Goal: Task Accomplishment & Management: Manage account settings

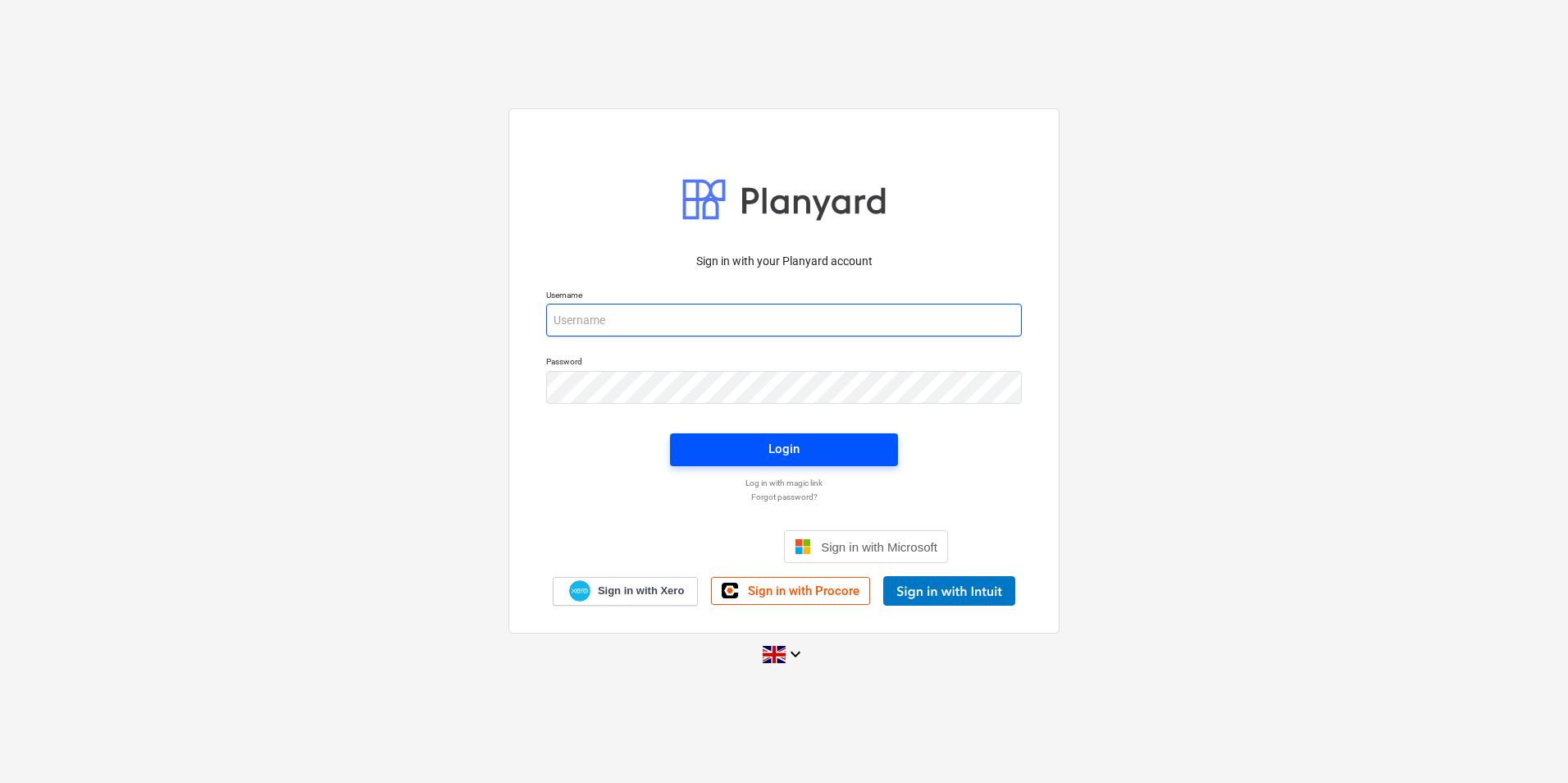
type input "[EMAIL_ADDRESS][DOMAIN_NAME]"
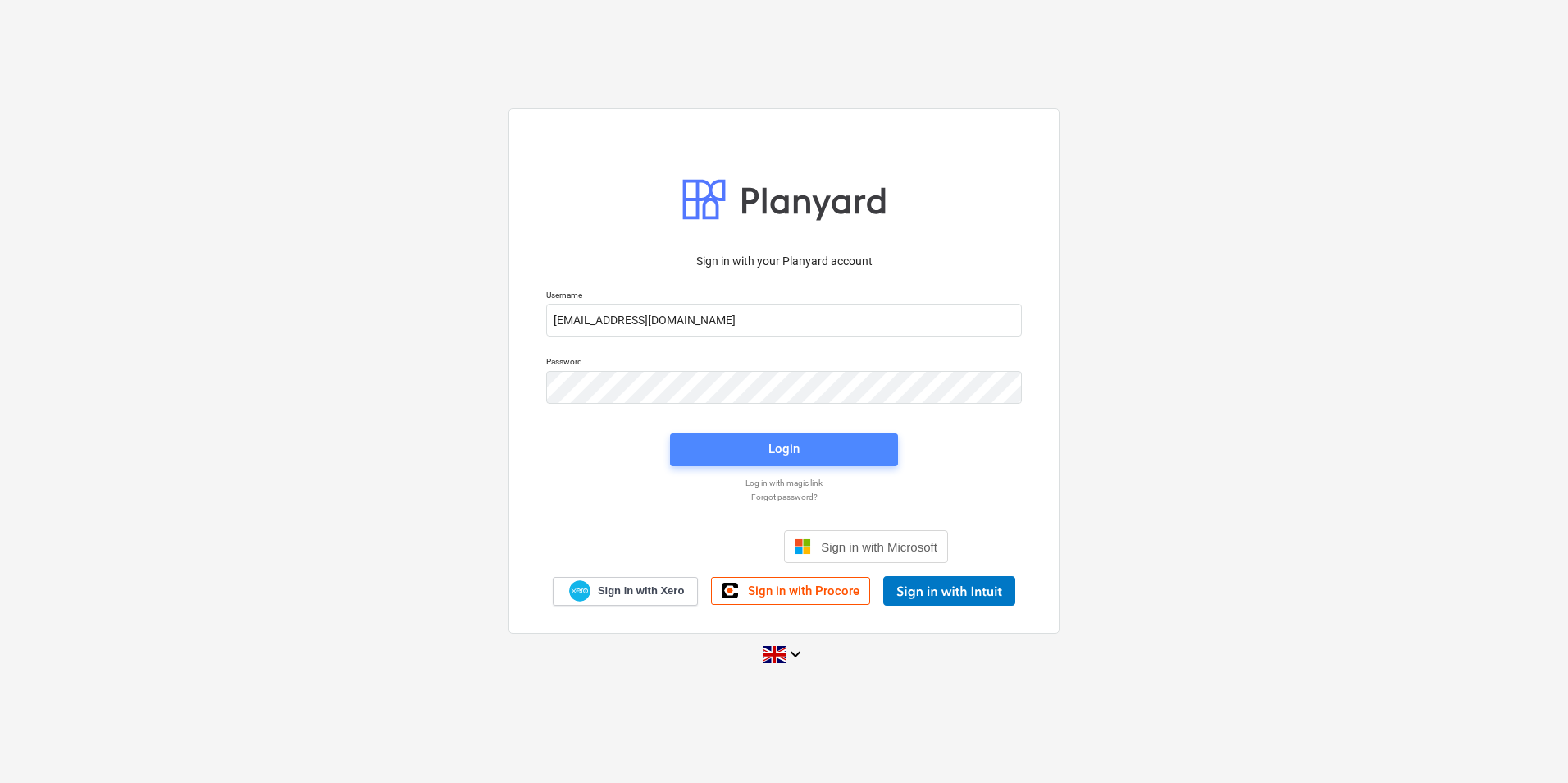
click at [807, 448] on span "Login" at bounding box center [784, 449] width 188 height 22
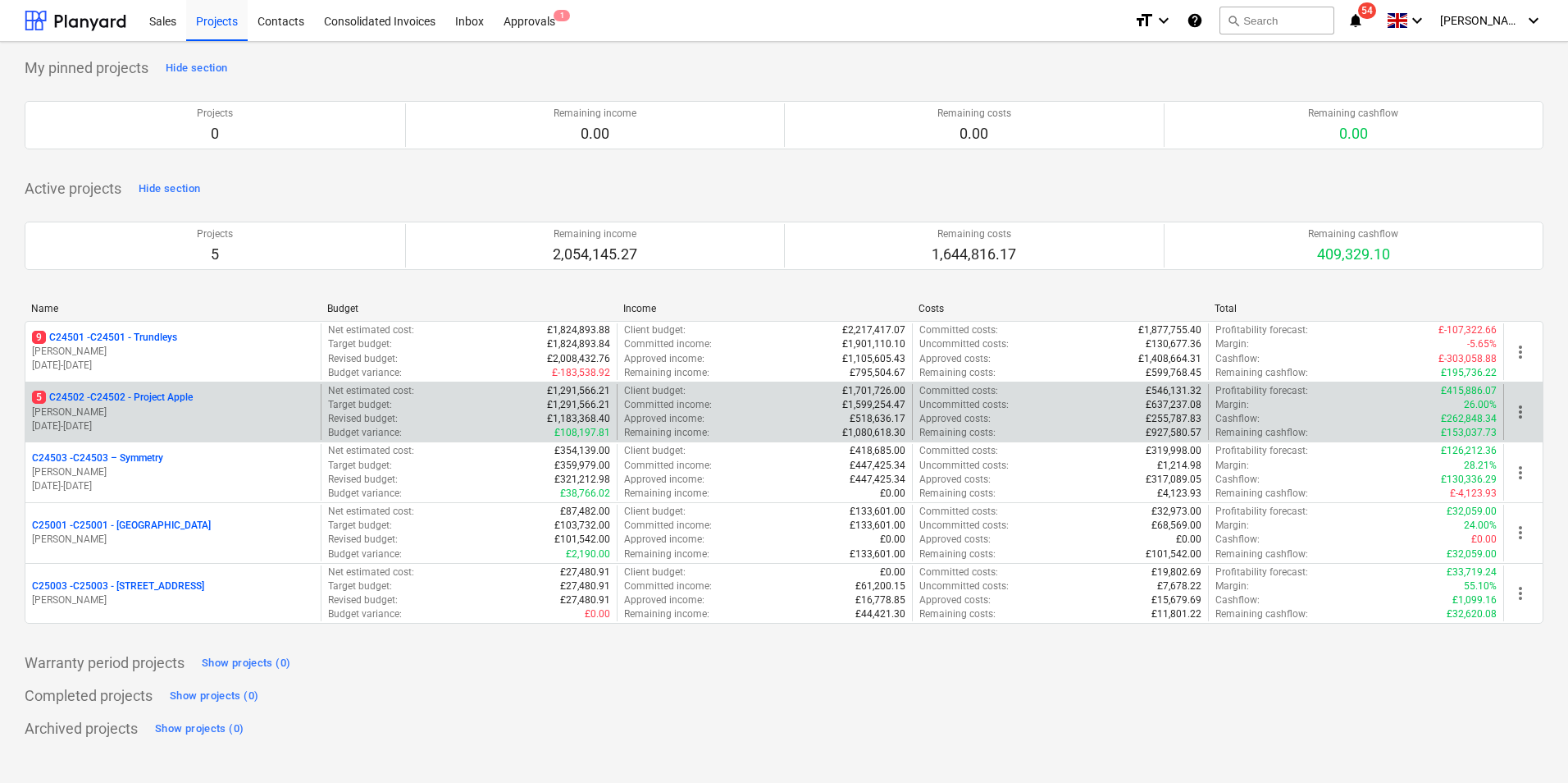
click at [148, 395] on p "5 C24502 - C24502 - Project Apple" at bounding box center [112, 398] width 161 height 14
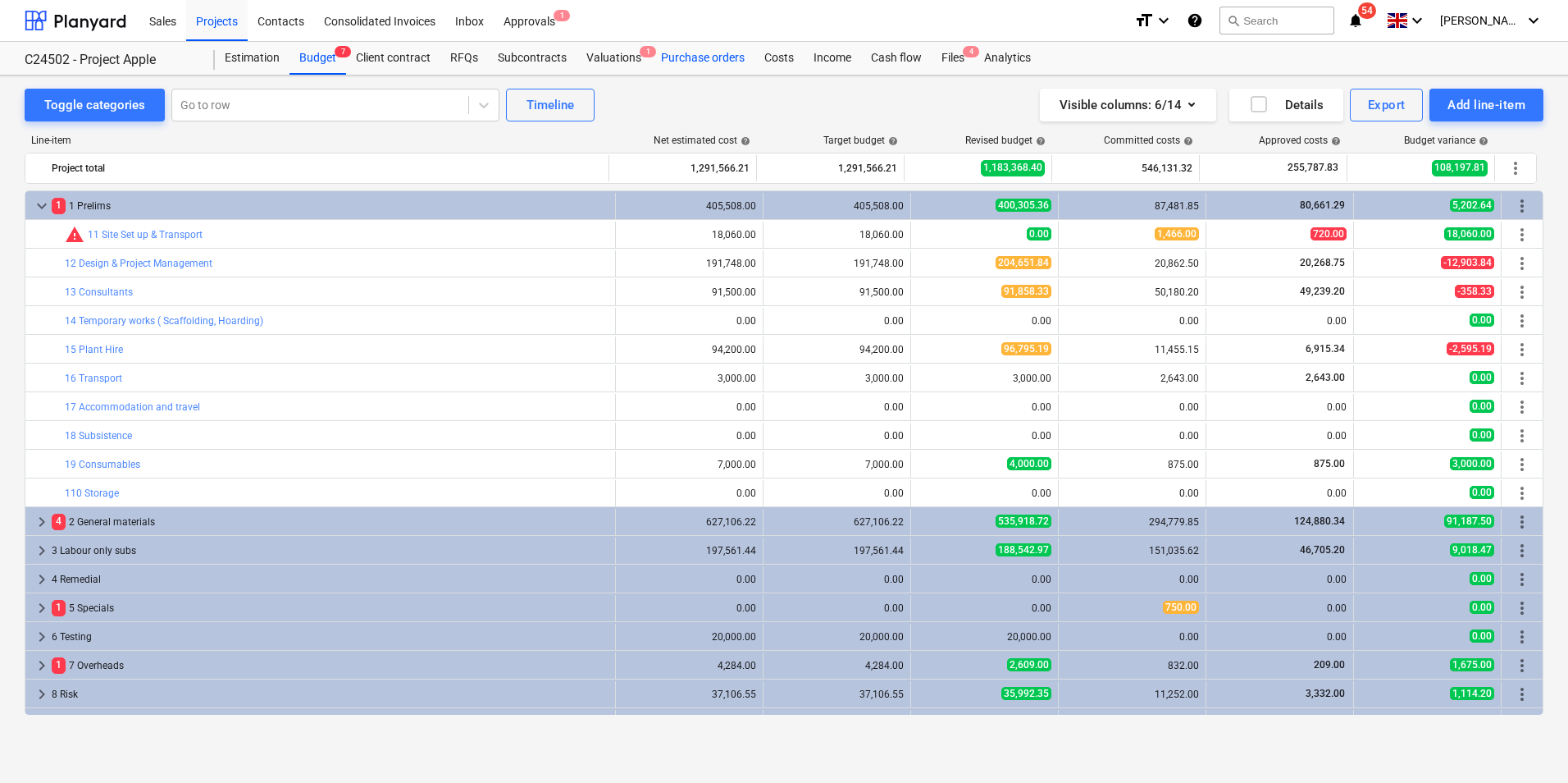
click at [697, 57] on div "Purchase orders" at bounding box center [703, 58] width 103 height 33
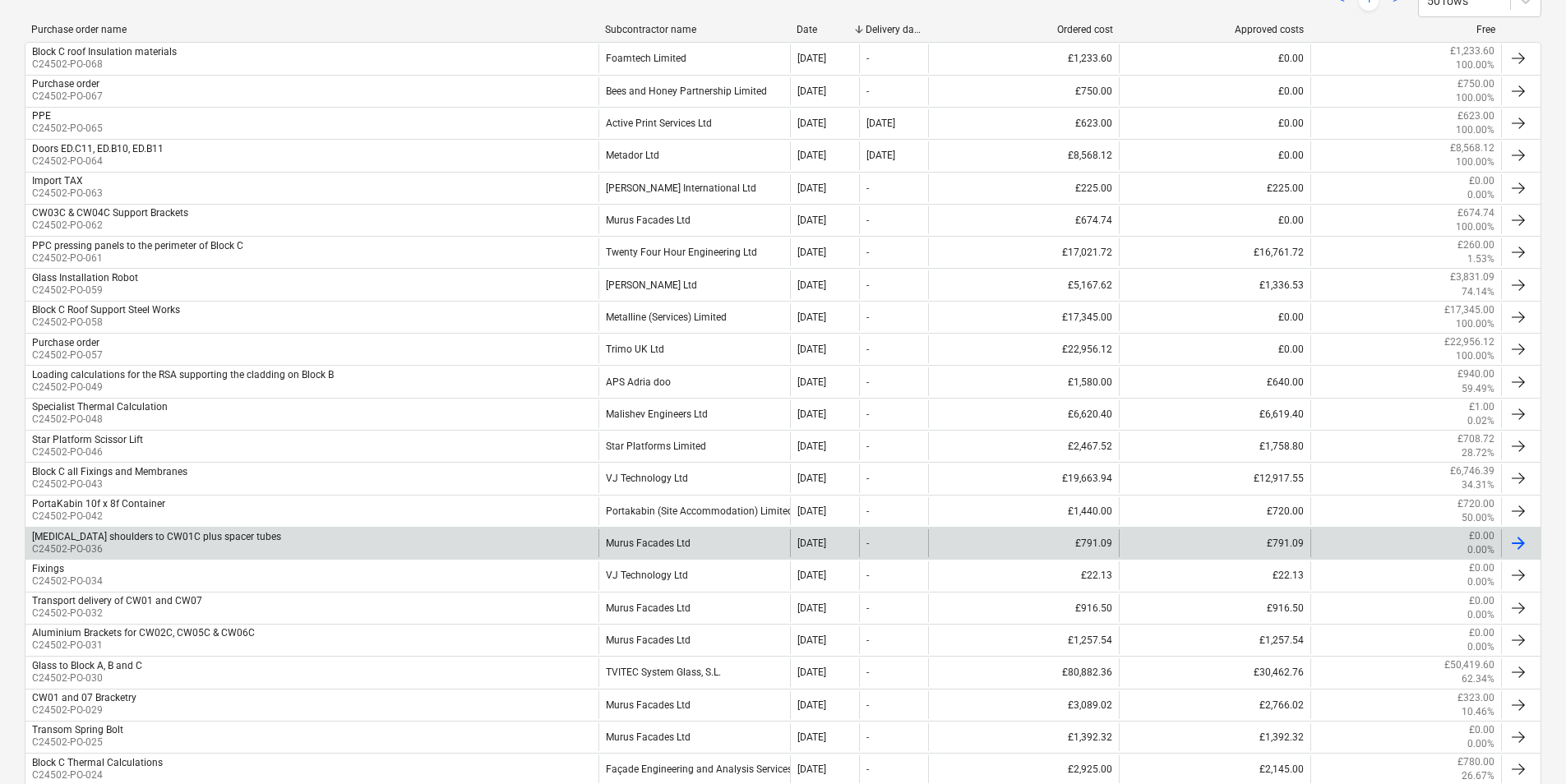
scroll to position [300, 0]
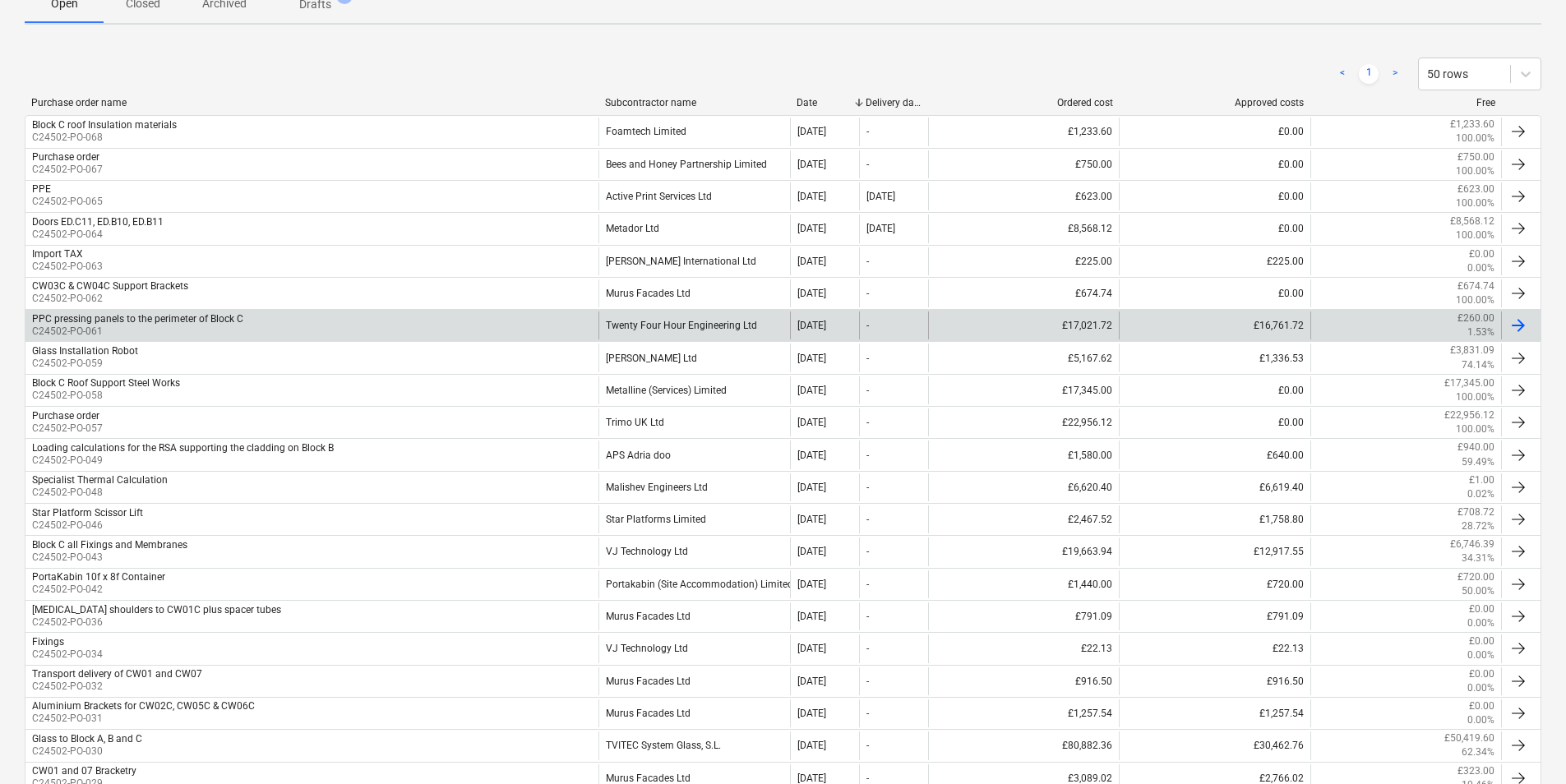
click at [695, 322] on div "Twenty Four Hour Engineering Ltd" at bounding box center [694, 325] width 191 height 28
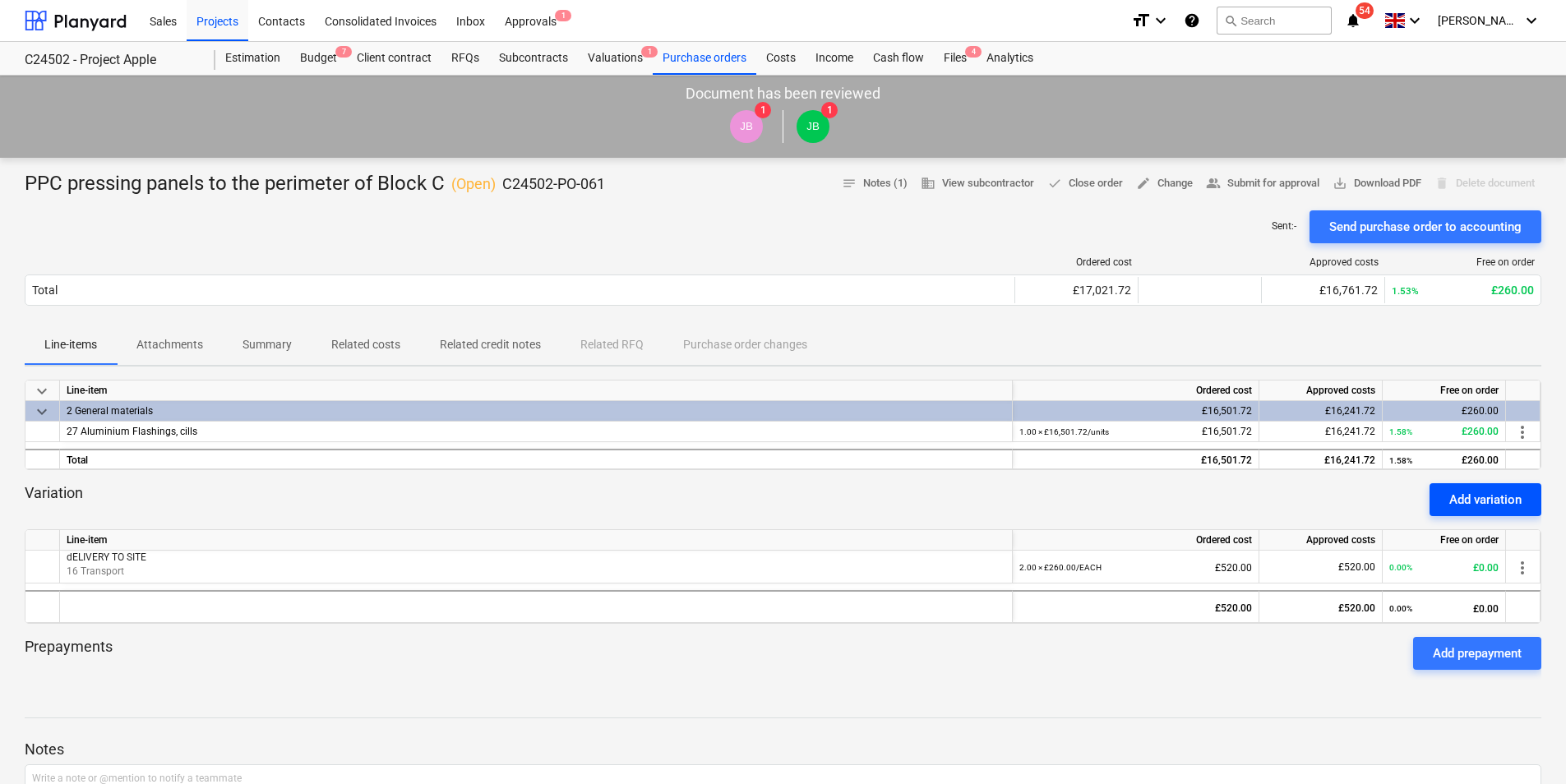
click at [1474, 494] on div "Add variation" at bounding box center [1485, 500] width 72 height 22
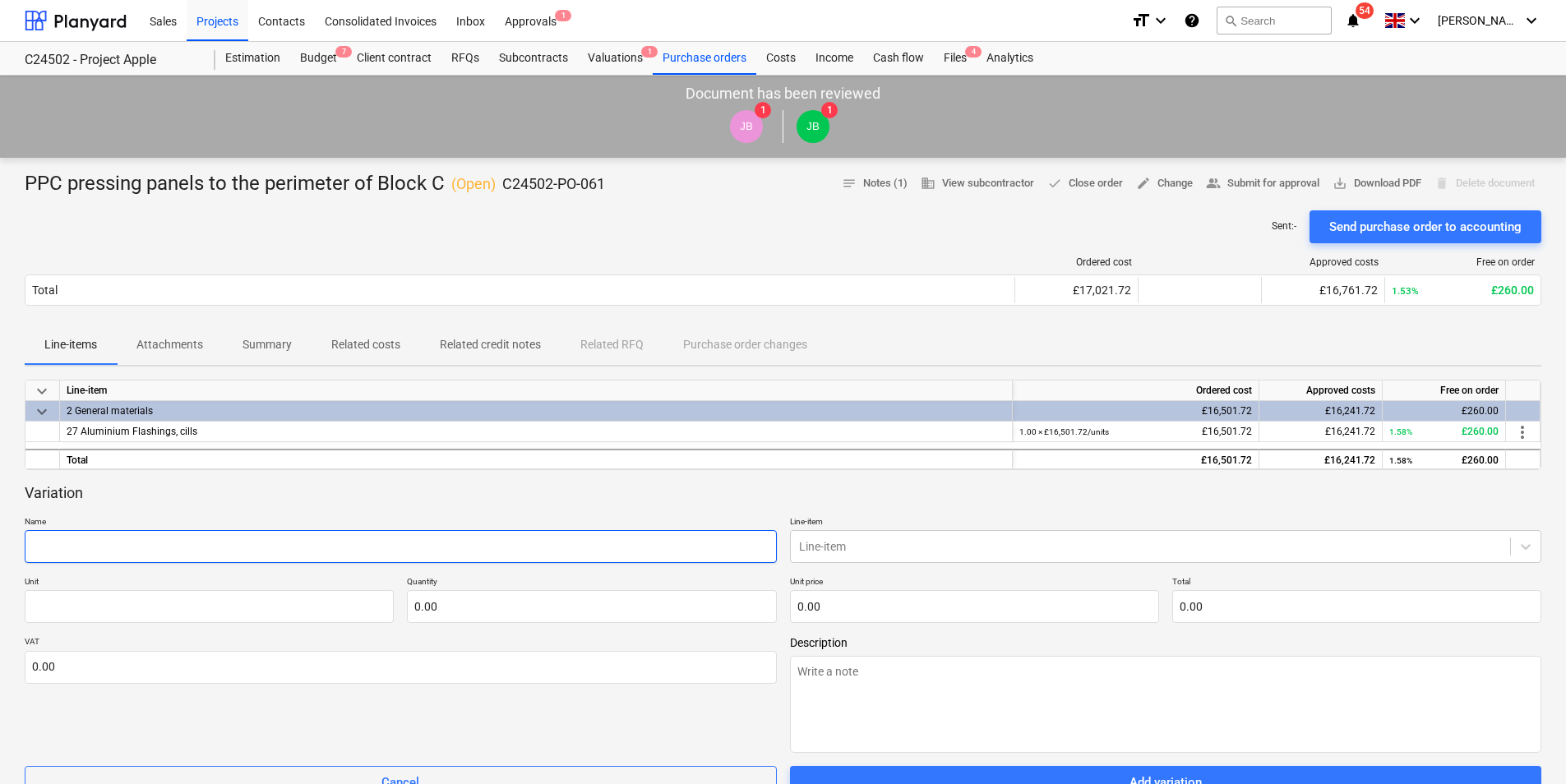
click at [146, 555] on input "text" at bounding box center [400, 546] width 752 height 33
type textarea "x"
type input "B"
type textarea "x"
type input "Bl"
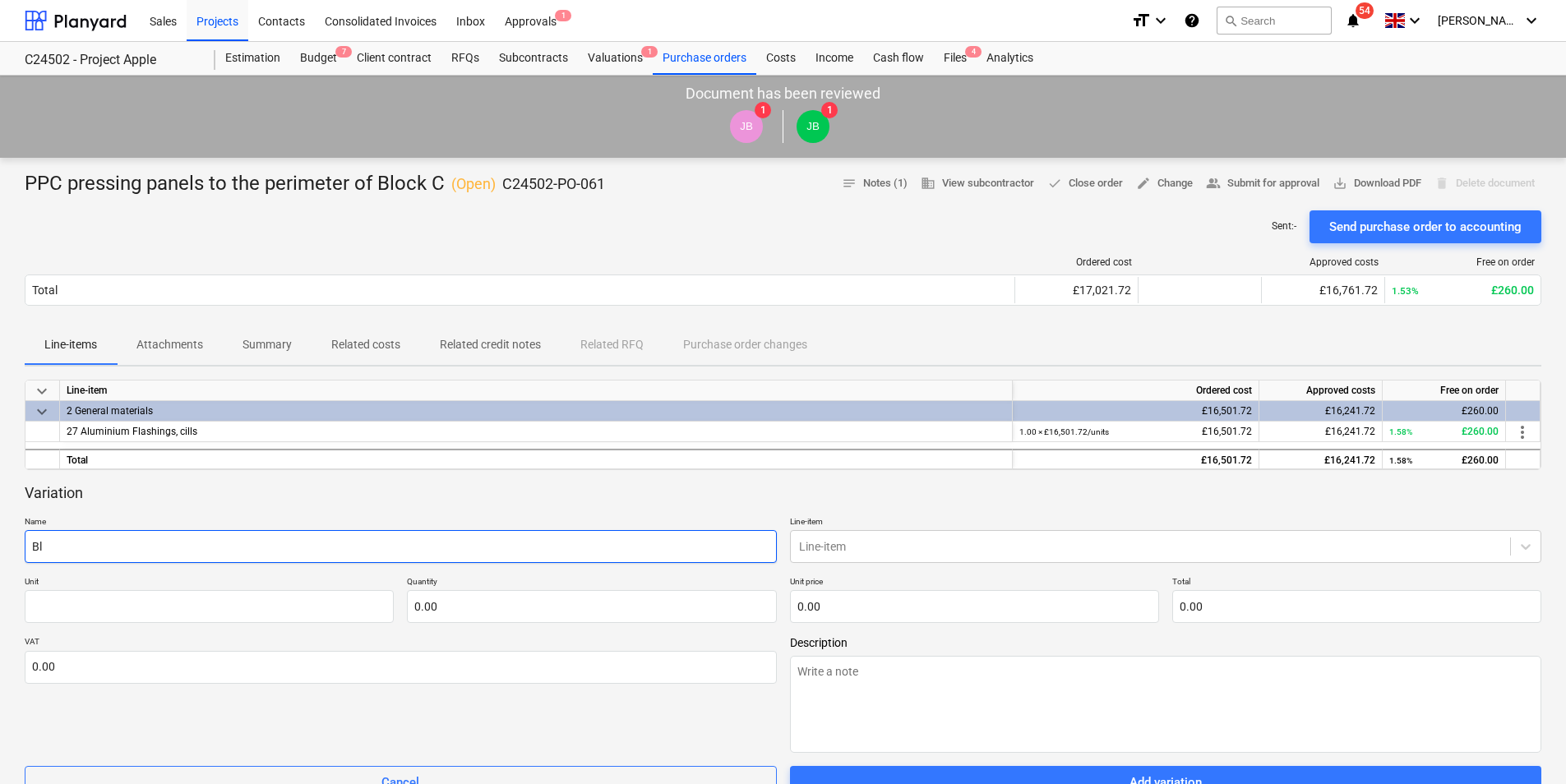
type textarea "x"
type input "Blo"
type textarea "x"
type input "Bloc"
type textarea "x"
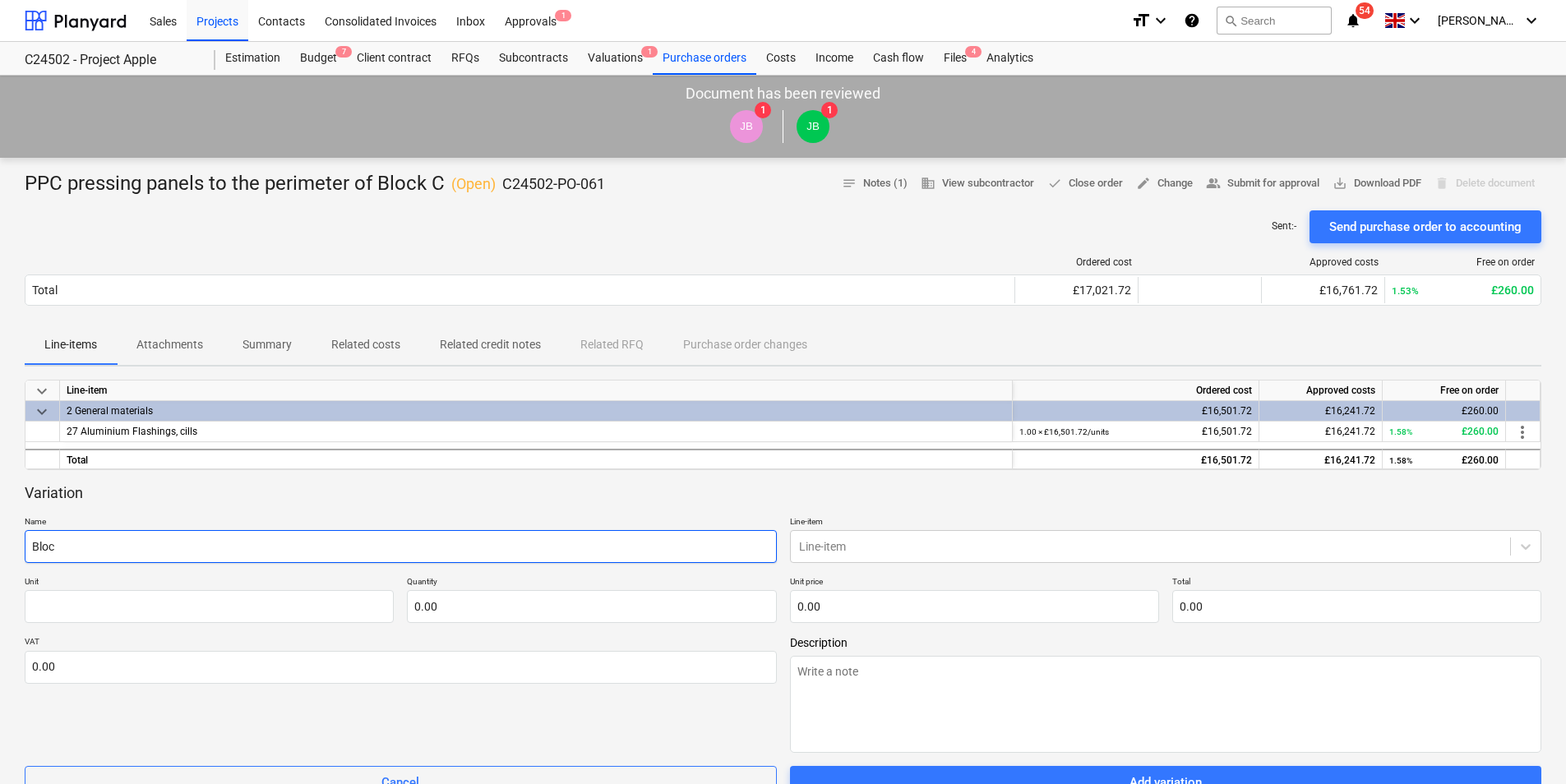
type input "Block"
type textarea "x"
type input "Block"
type textarea "x"
type input "Block C"
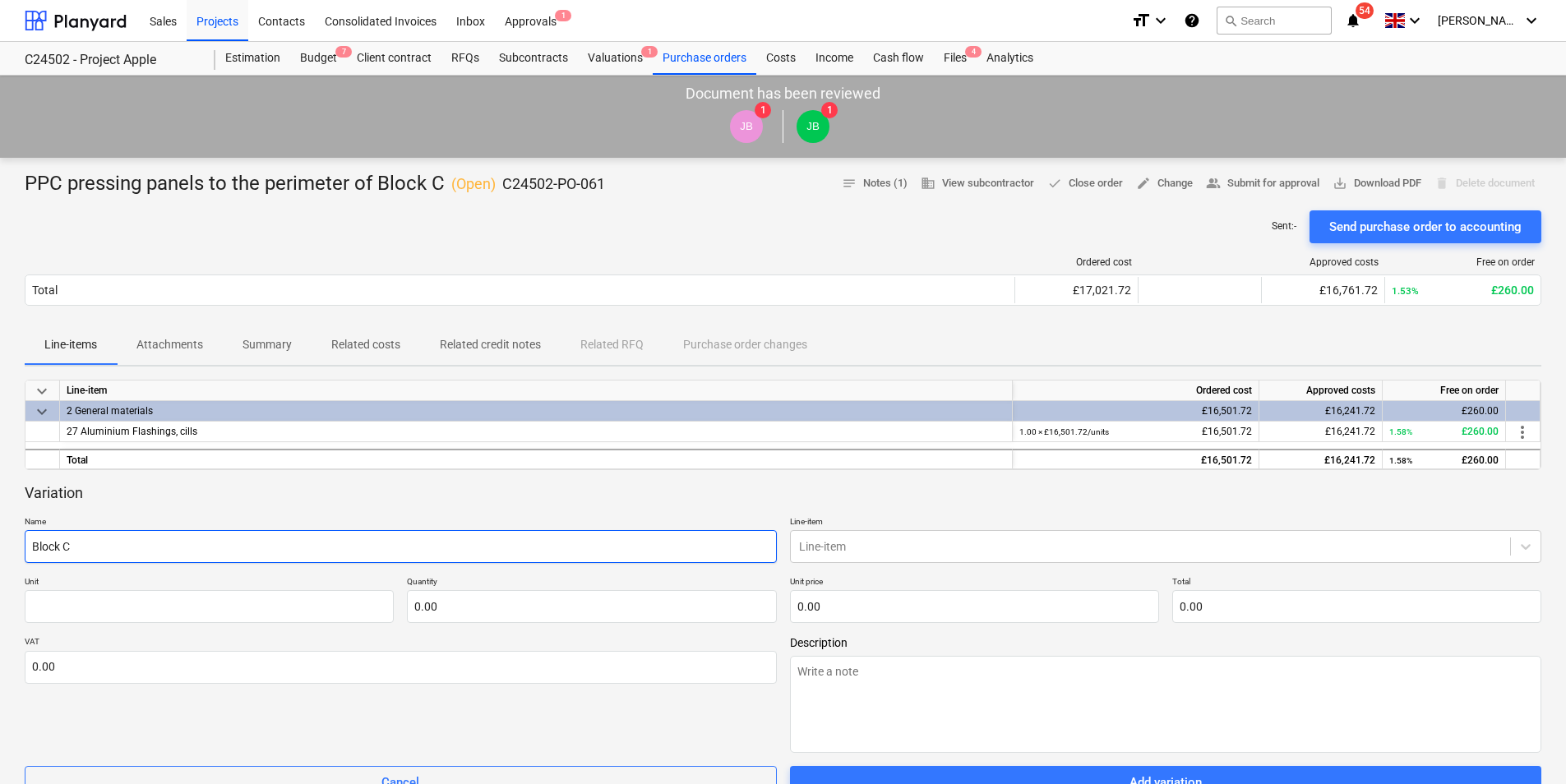
type textarea "x"
type input "Block CS"
type textarea "x"
type input "Block CSp"
type textarea "x"
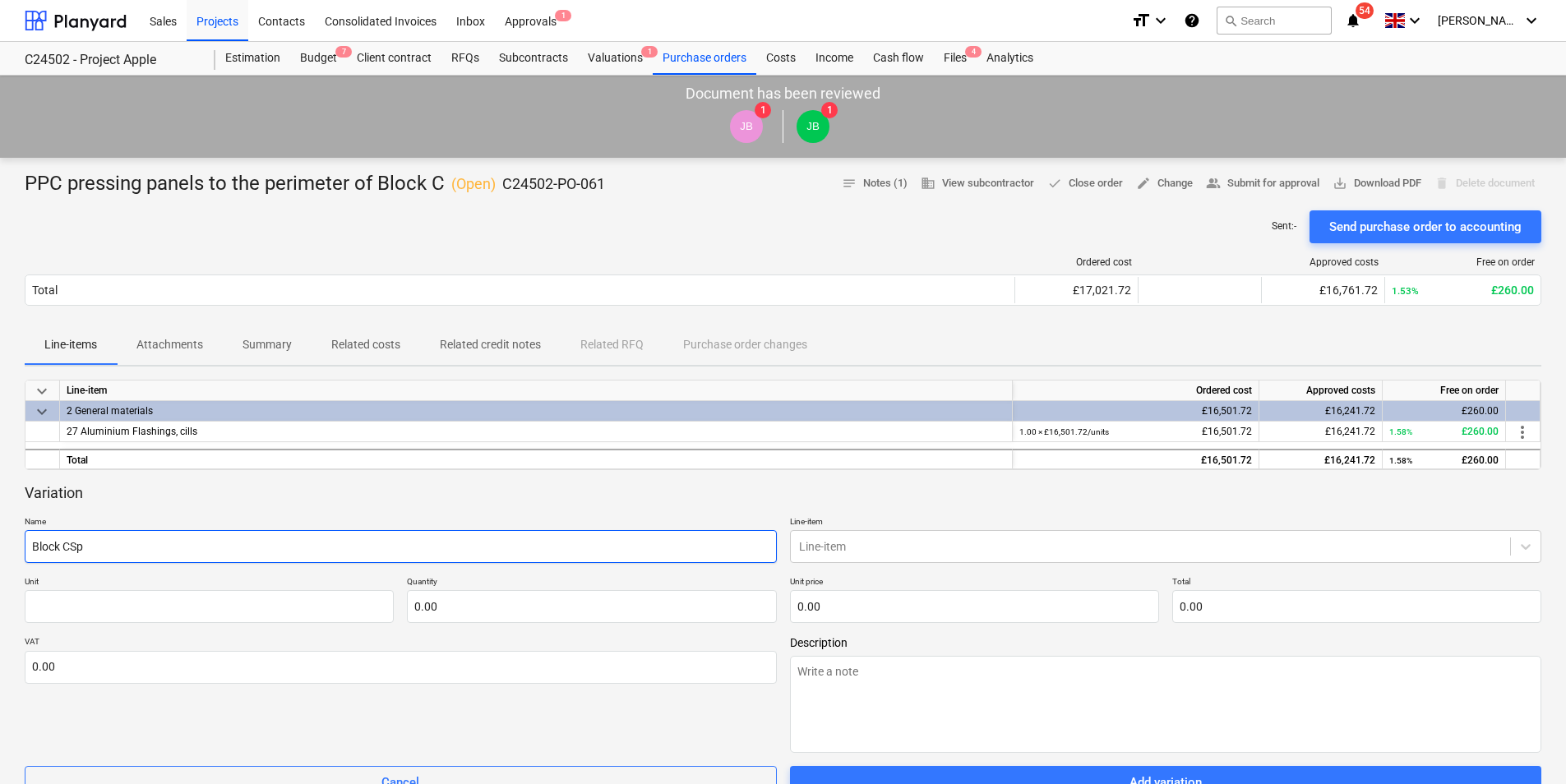
type input "Block CSpa"
type textarea "x"
type input "Block CSpan"
type textarea "x"
type input "Block CSpand"
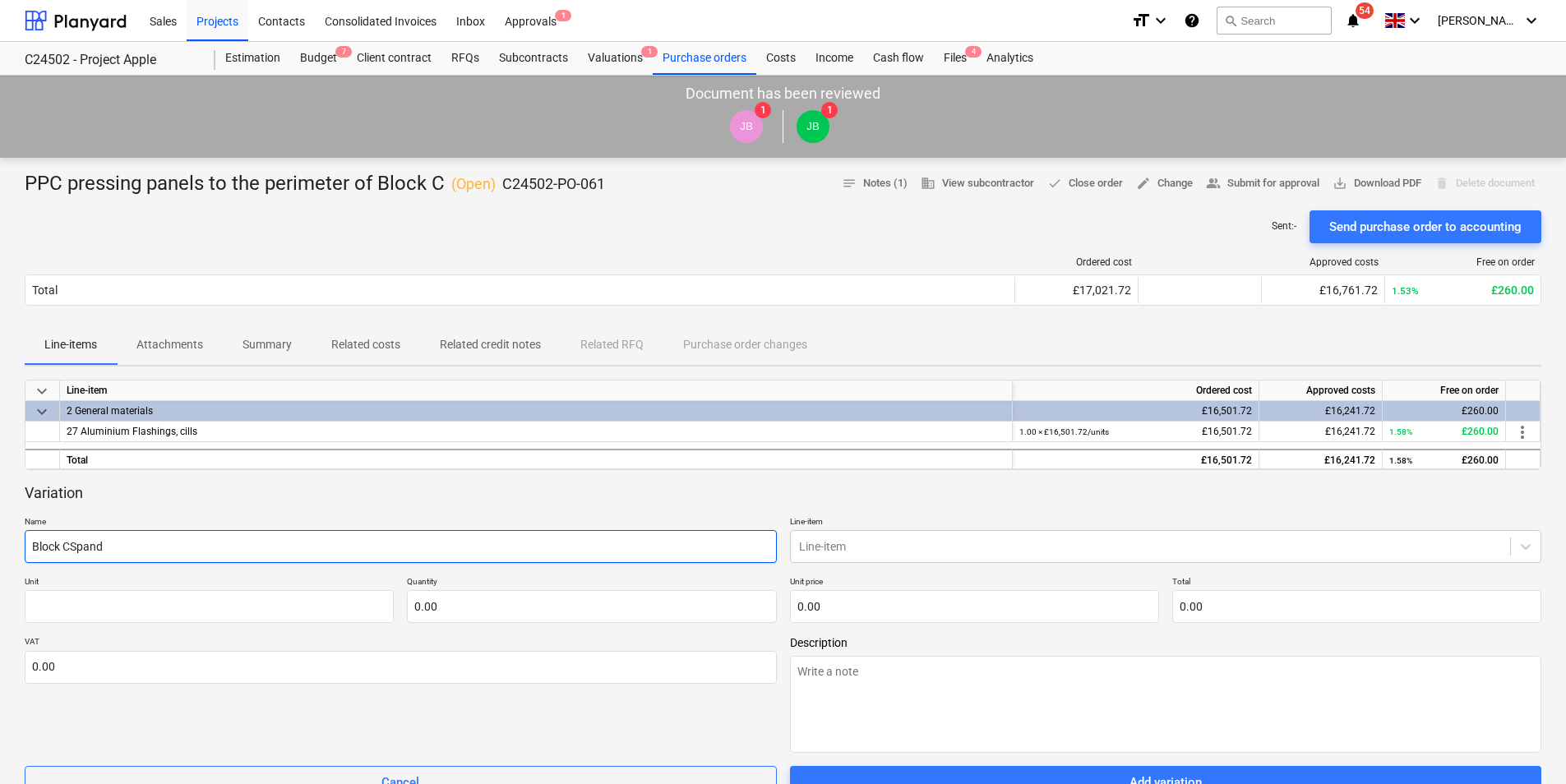
type textarea "x"
type input "Block CSpandr"
type textarea "x"
type input "Block CSpandre"
type textarea "x"
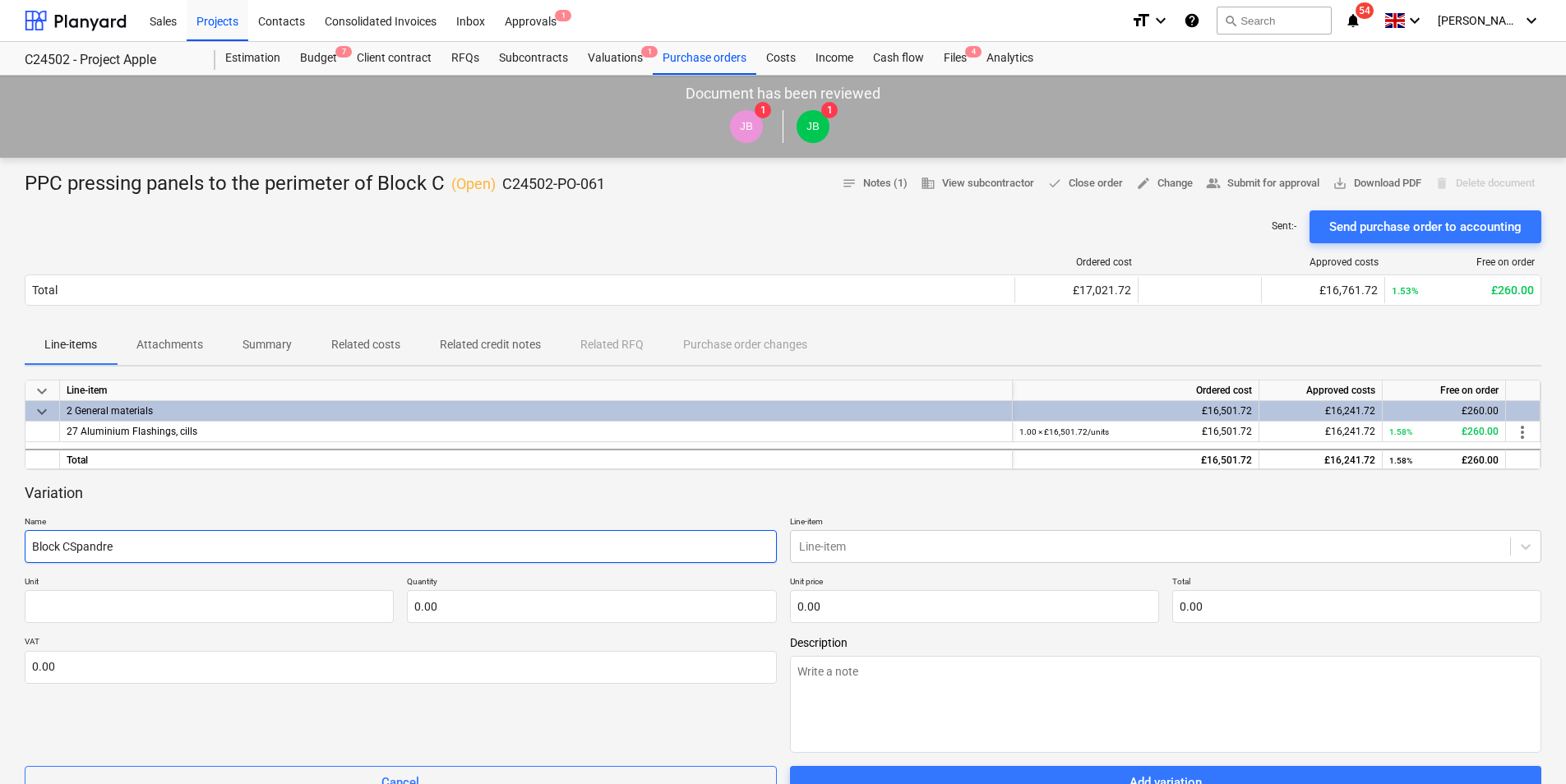
type input "Block CSpandrel"
type textarea "x"
type input "Block CSpandrel"
type textarea "x"
type input "Block CSpandrel P"
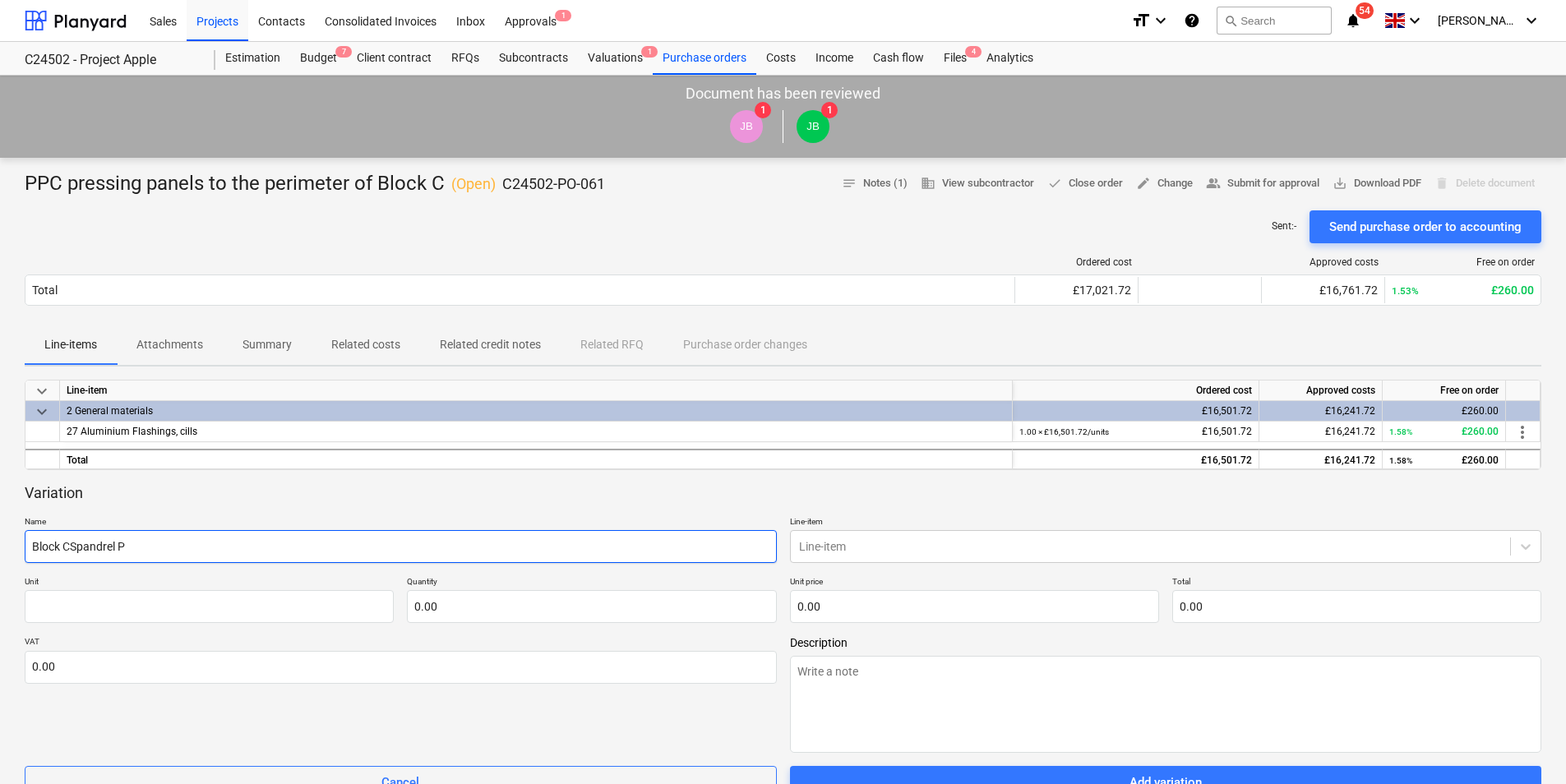
type textarea "x"
type input "Block CSpandrel Pa"
type textarea "x"
type input "Block CSpandrel Pan"
type textarea "x"
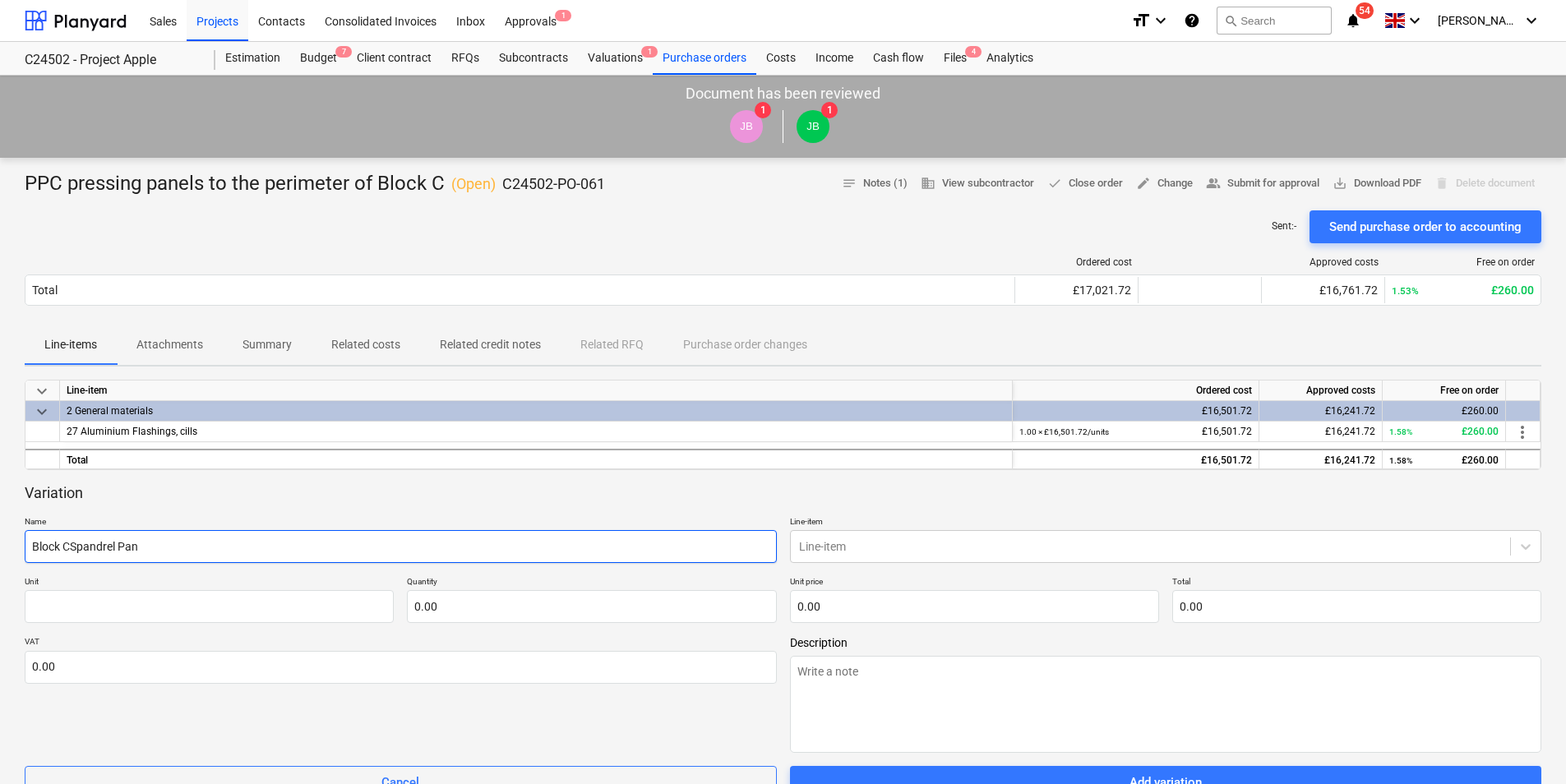
type input "Block CSpandrel Pane"
type textarea "x"
type input "Block CSpandrel Panel"
type textarea "x"
type input "Block CSpandrel Panels"
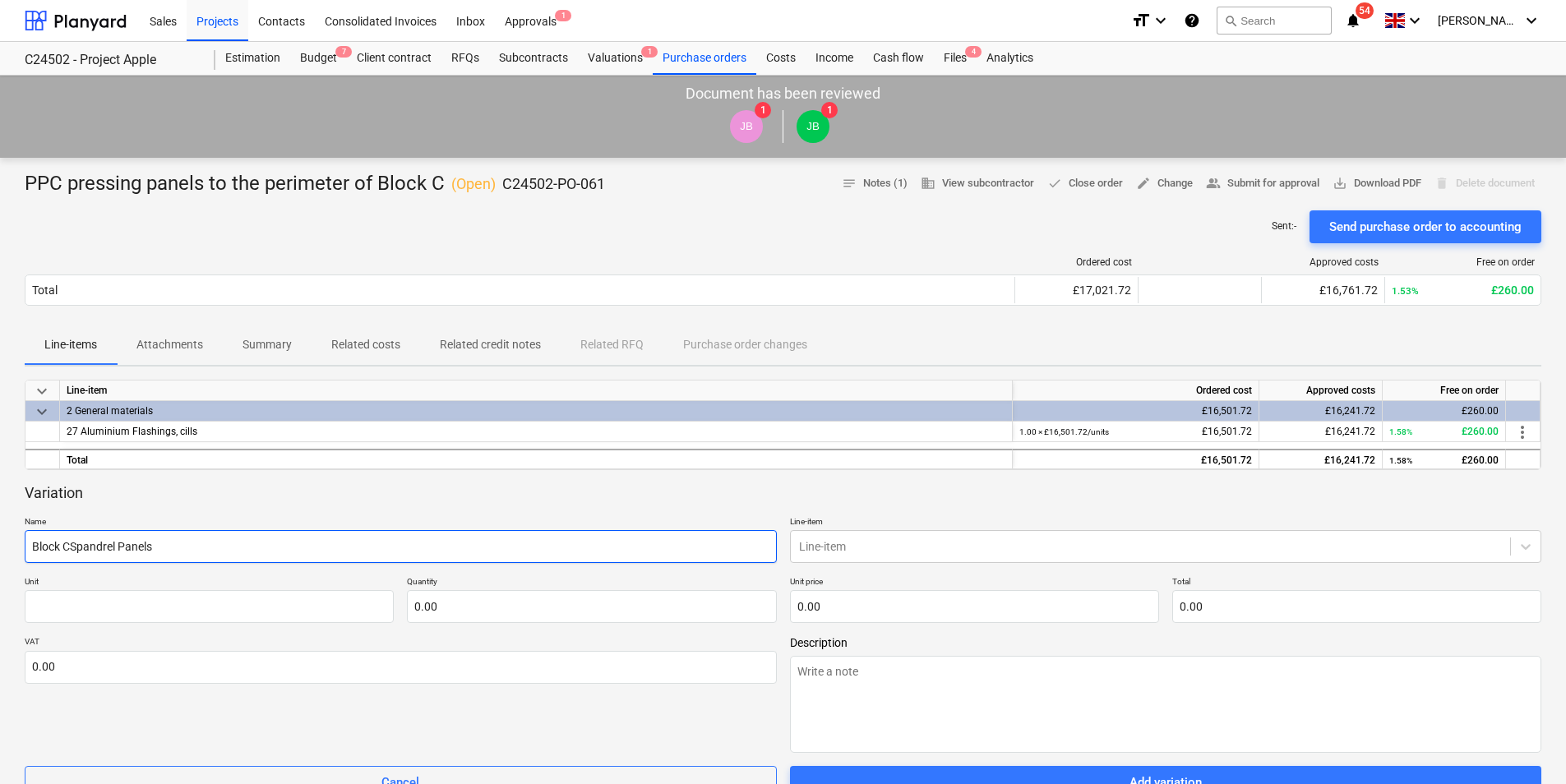
click at [71, 548] on input "Block CSpandrel Panels" at bounding box center [400, 546] width 752 height 33
type textarea "x"
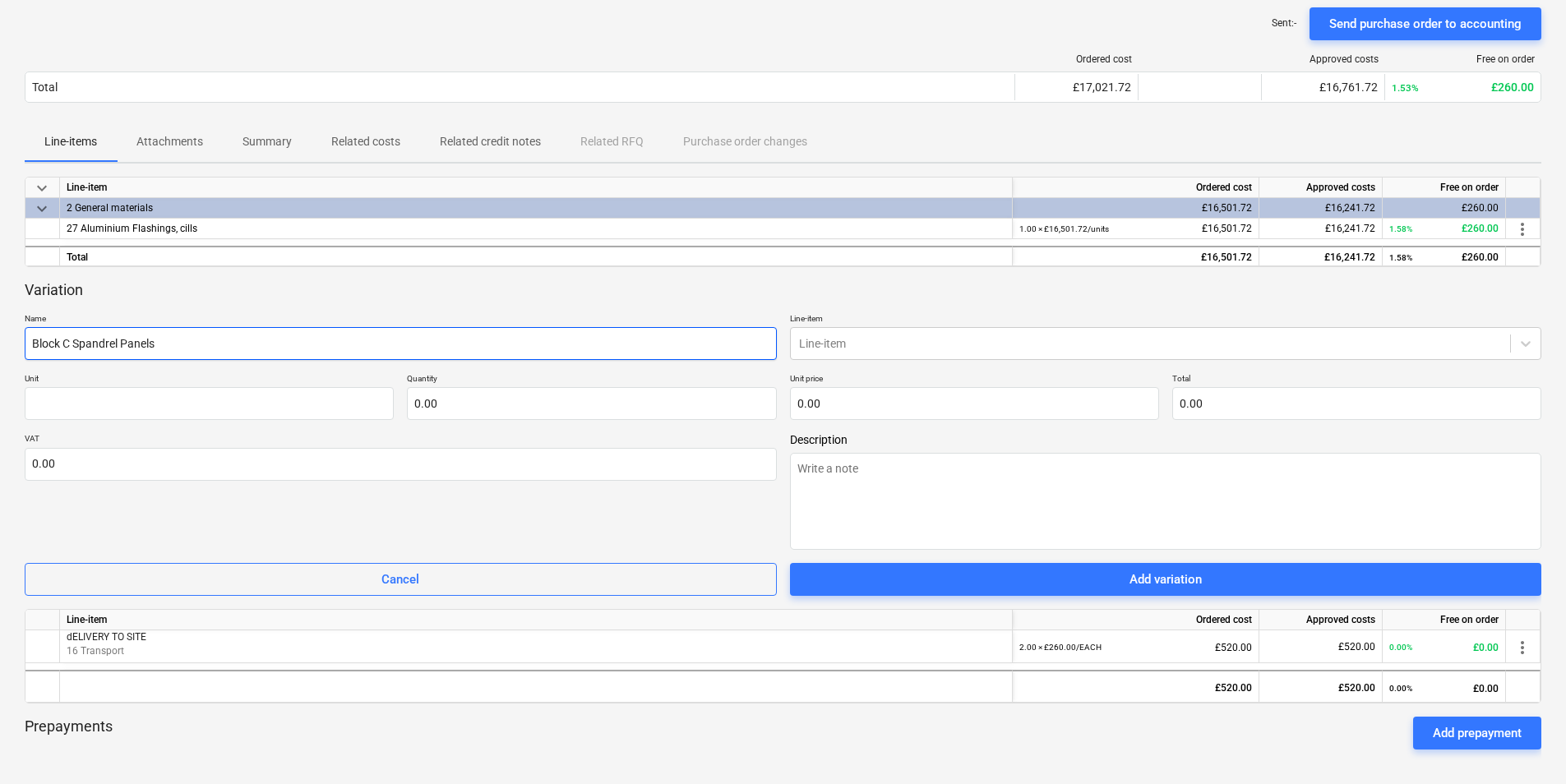
scroll to position [246, 0]
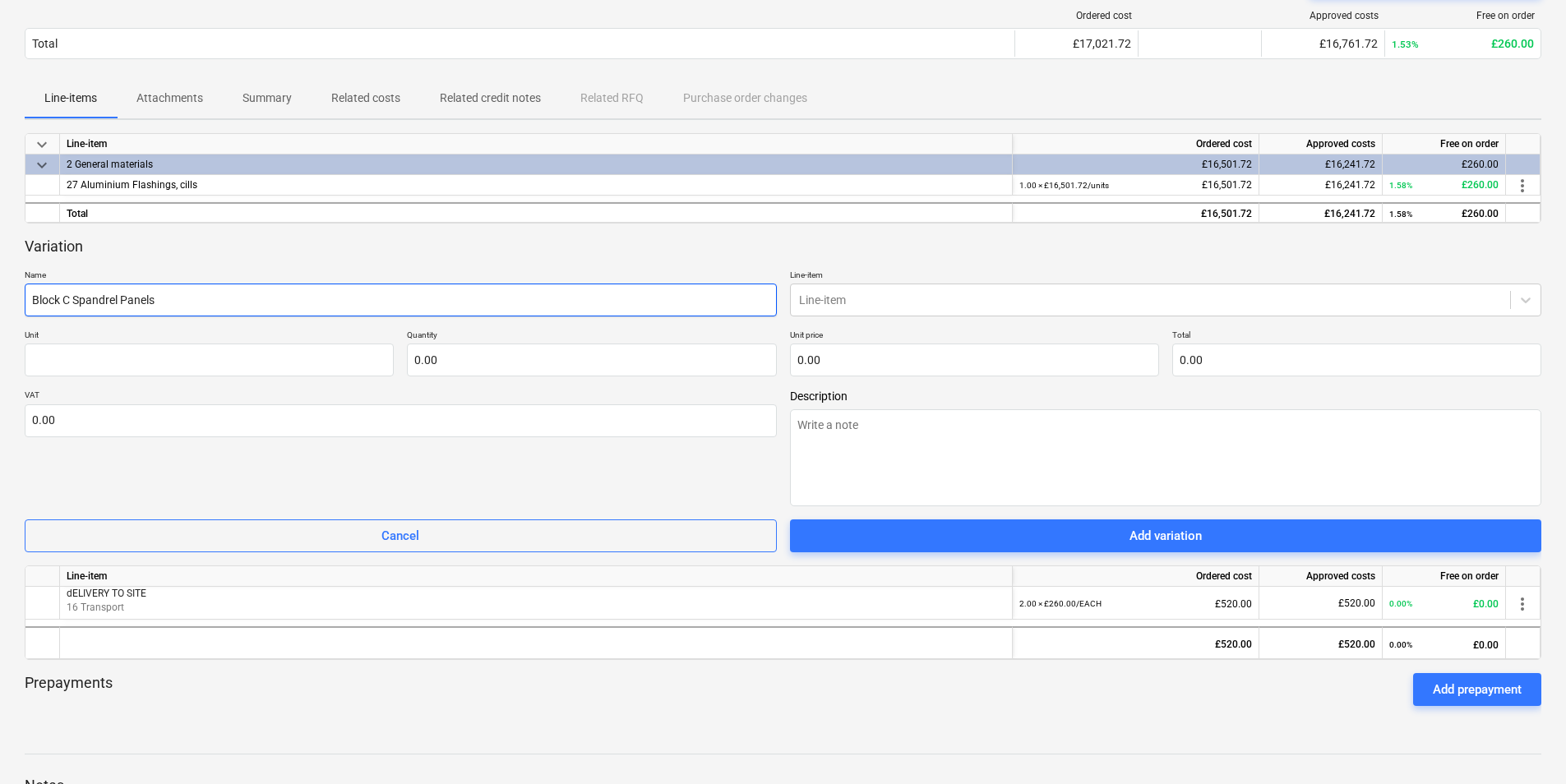
type input "Block C Spandrel Panels"
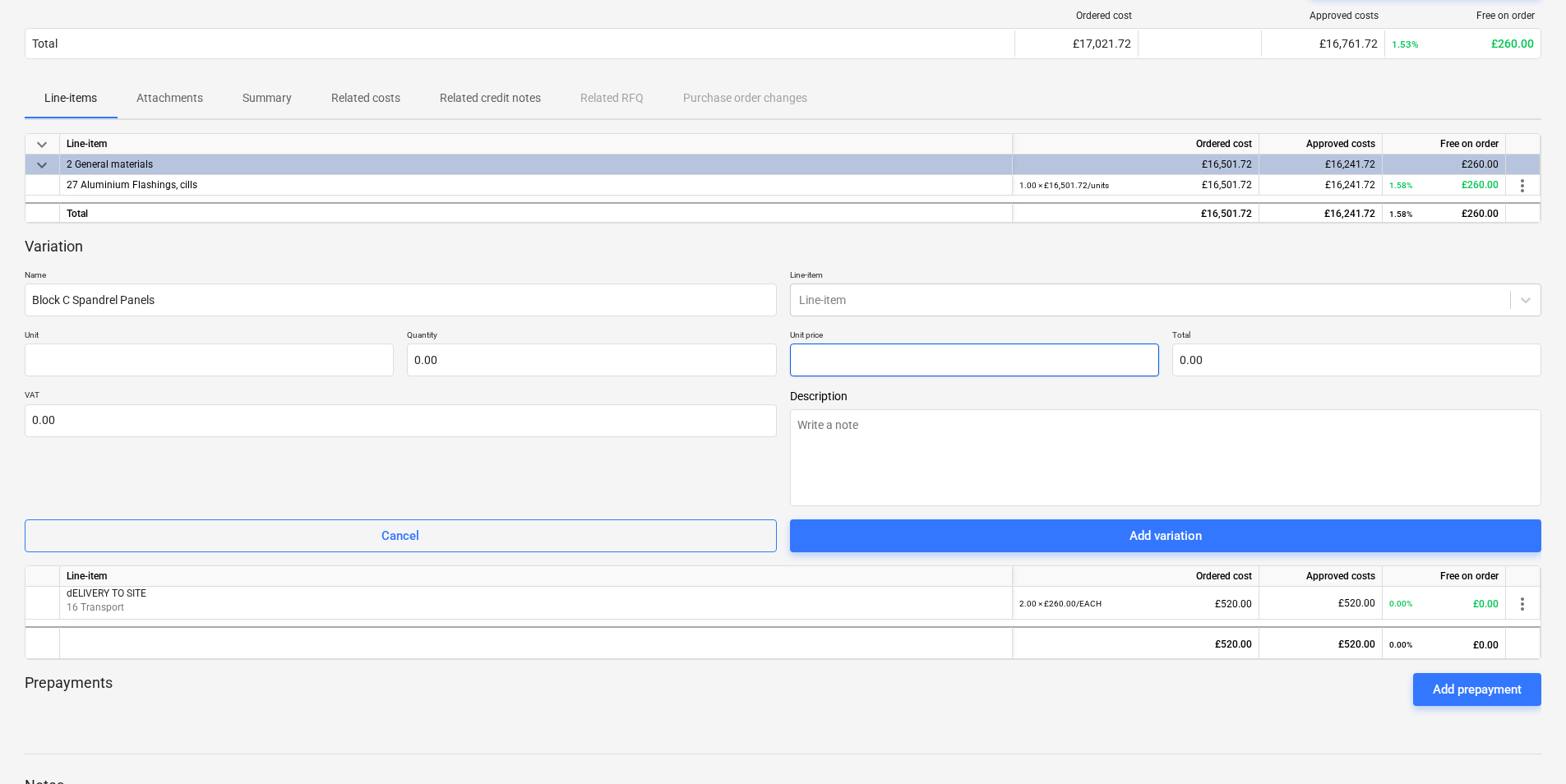
click at [846, 354] on input "text" at bounding box center [974, 360] width 369 height 33
paste input "7,076.55"
type textarea "x"
type input "pcs"
type input "7,076.55"
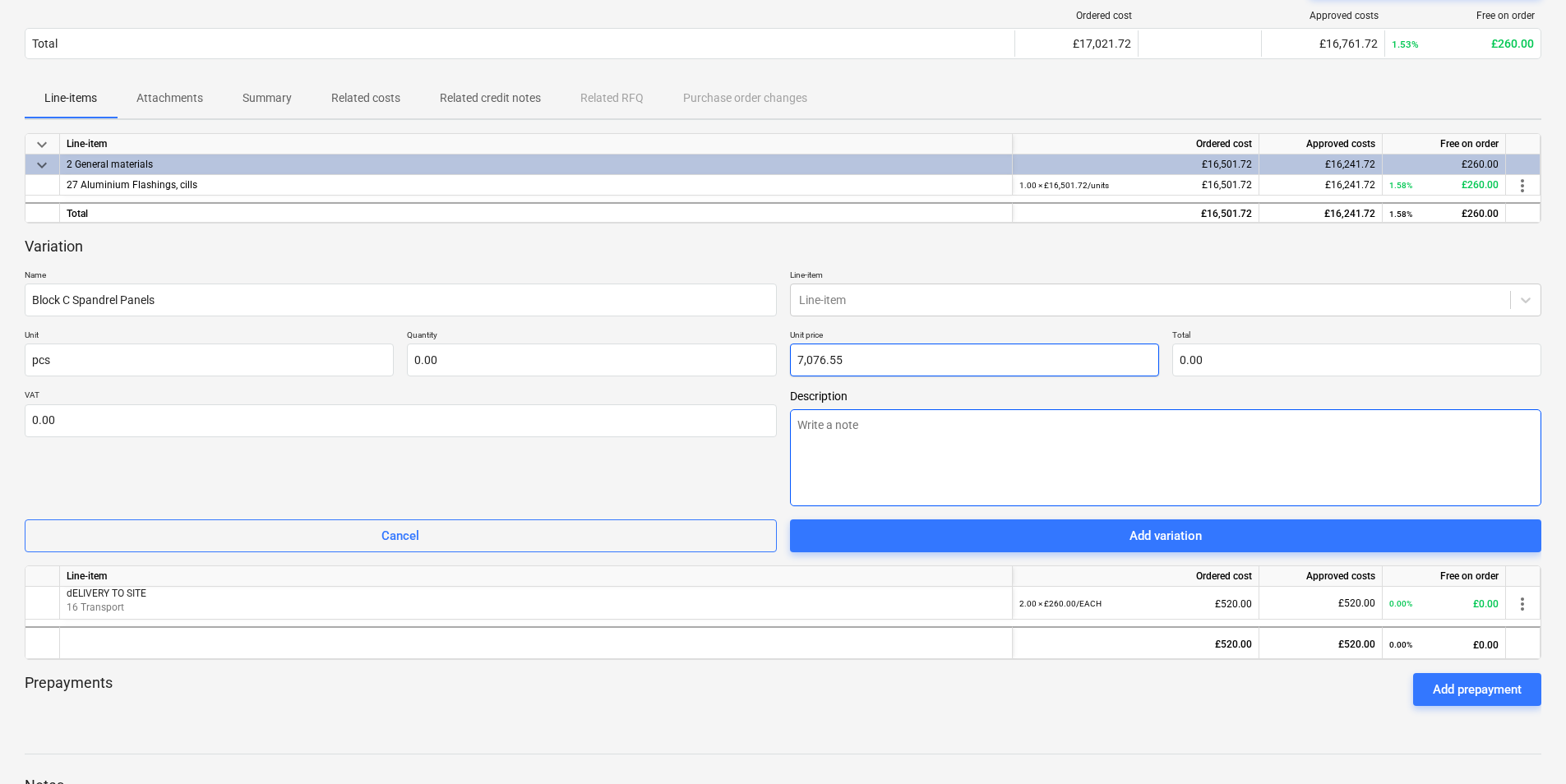
type input "1.00"
type input "7,076.55"
click at [869, 292] on div at bounding box center [1150, 299] width 703 height 16
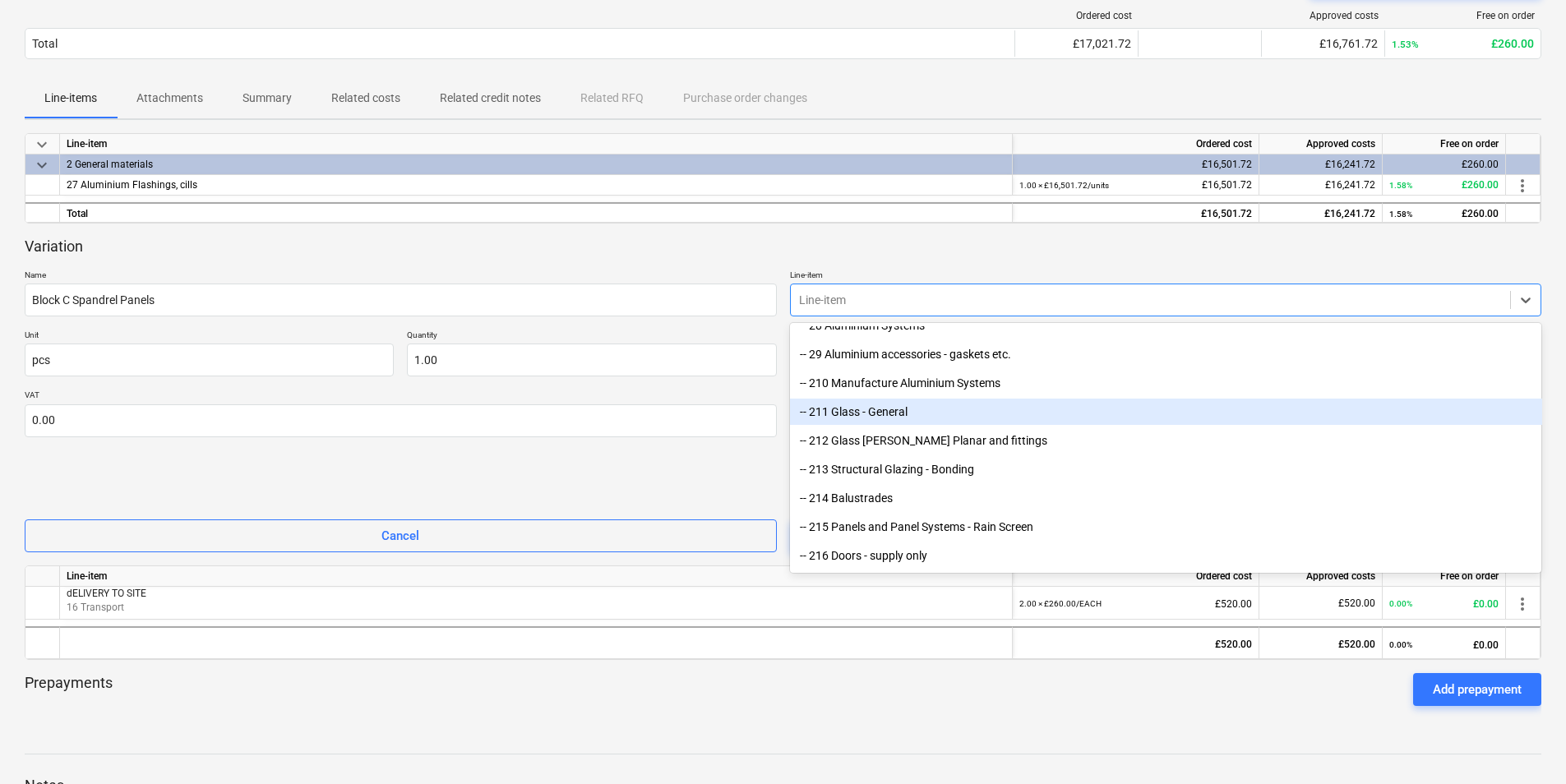
scroll to position [740, 0]
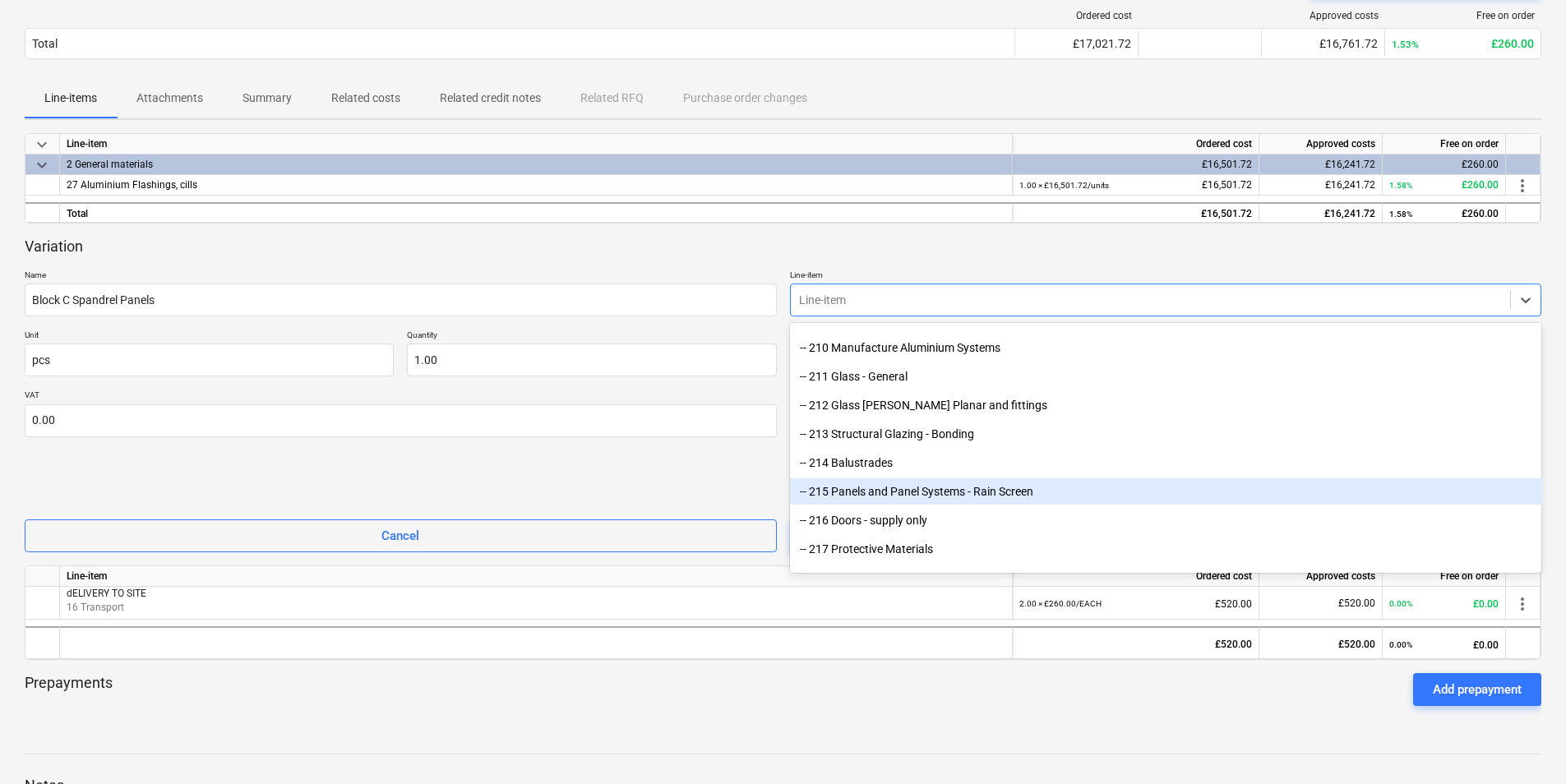
click at [939, 492] on div "-- 215 Panels and Panel Systems - Rain Screen" at bounding box center [1166, 491] width 752 height 26
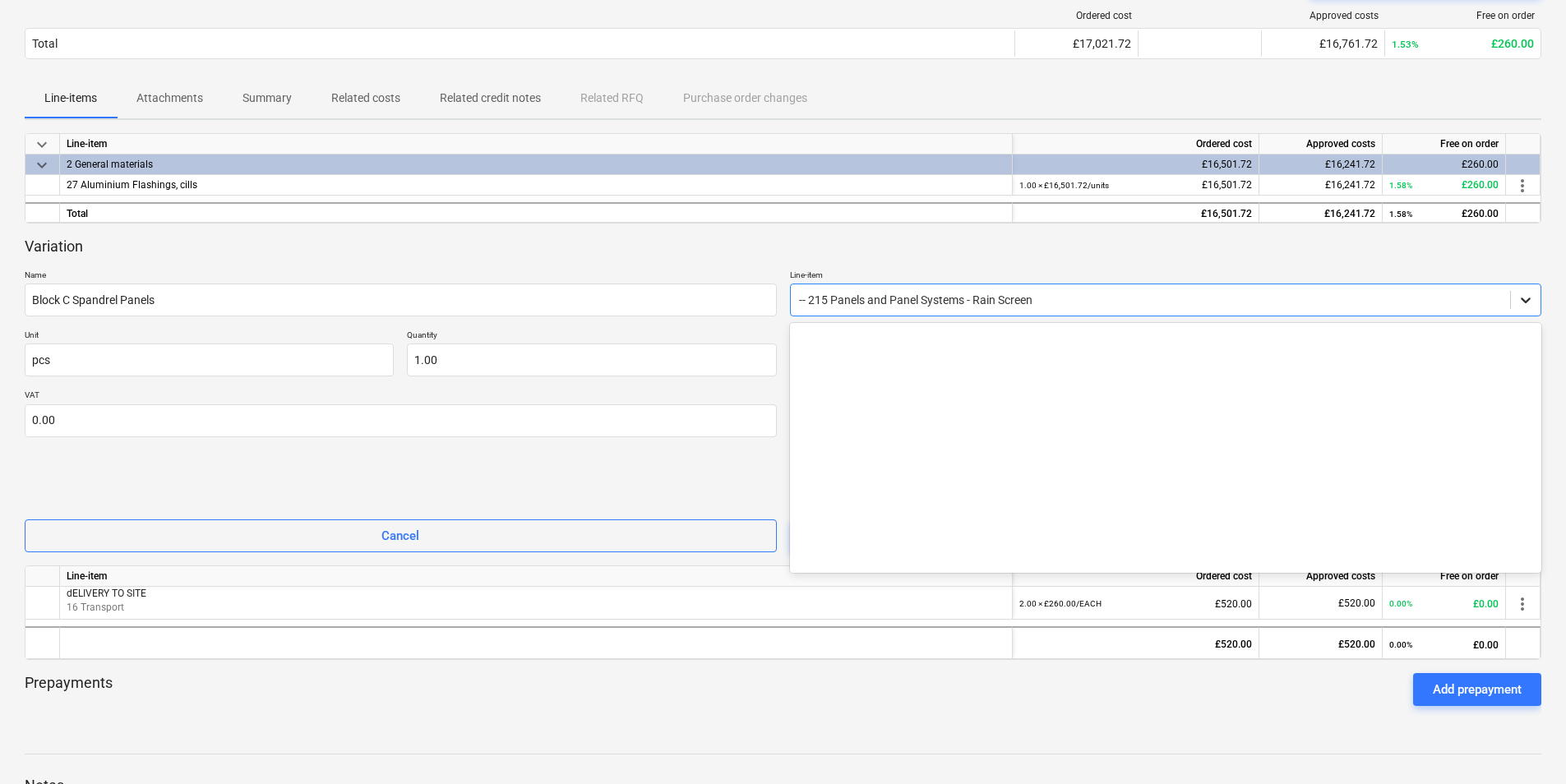
click at [1530, 299] on icon at bounding box center [1526, 300] width 10 height 5
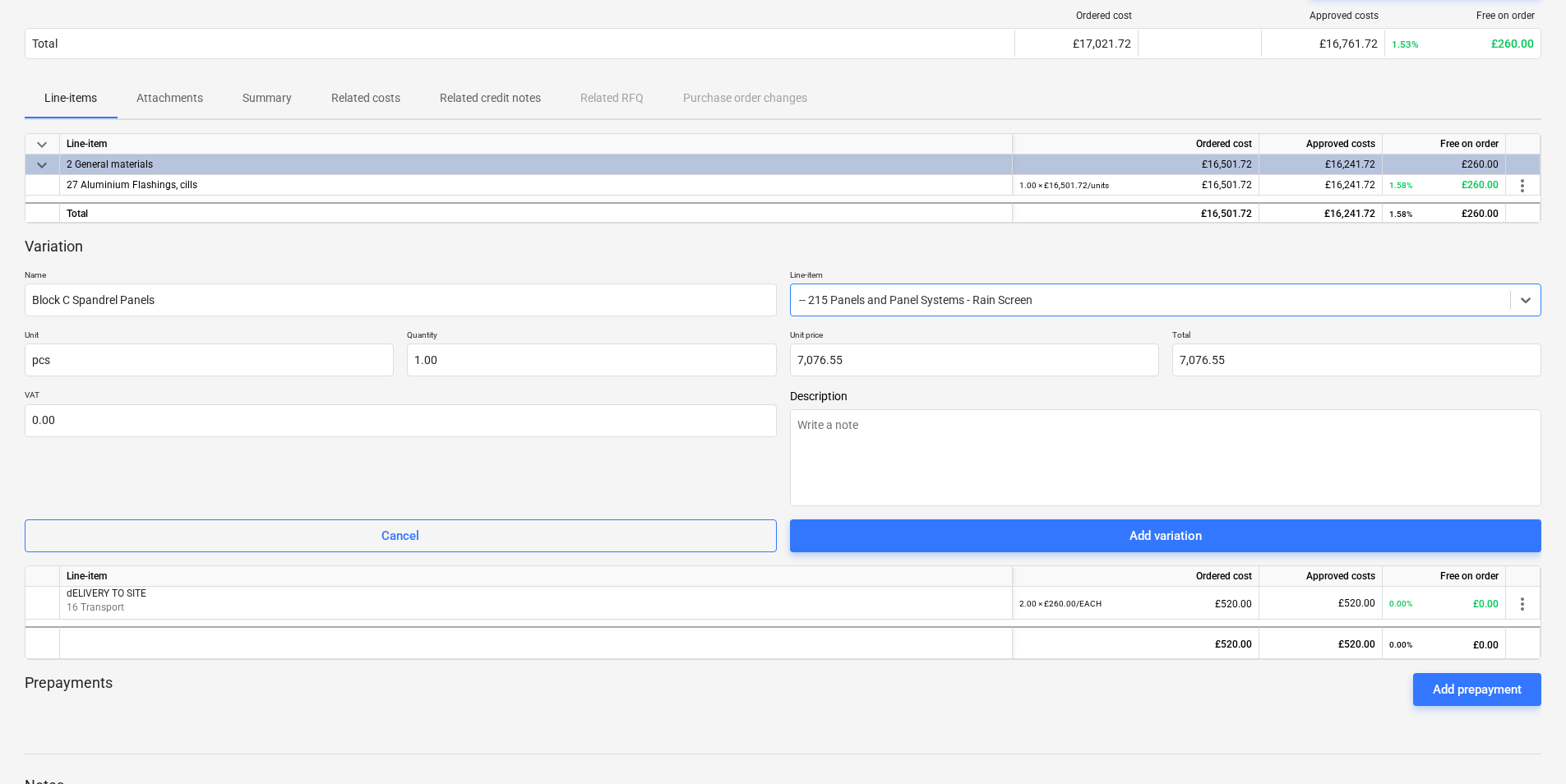
click at [1048, 295] on div at bounding box center [1150, 299] width 703 height 16
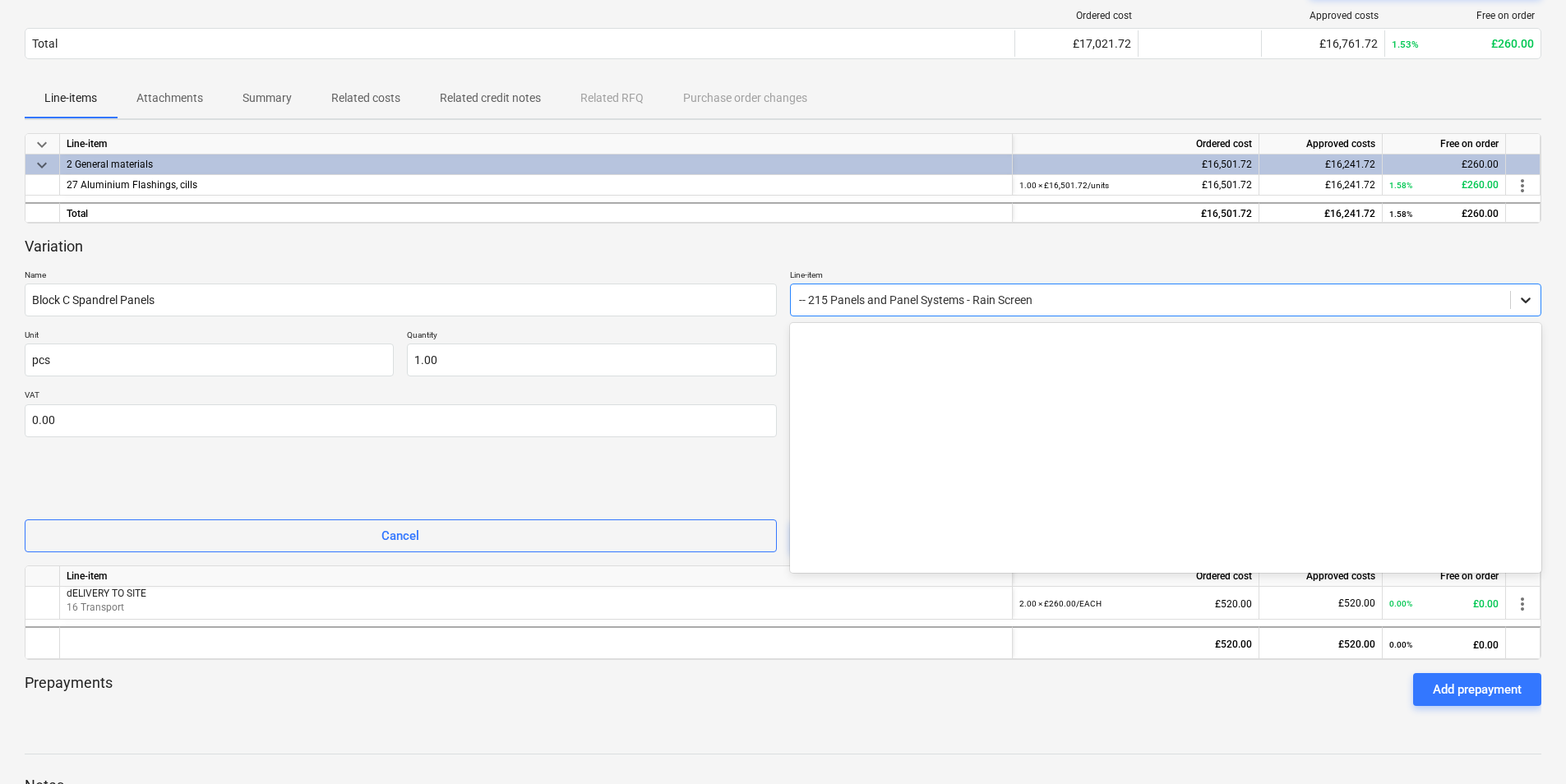
click at [1526, 295] on icon at bounding box center [1526, 299] width 16 height 16
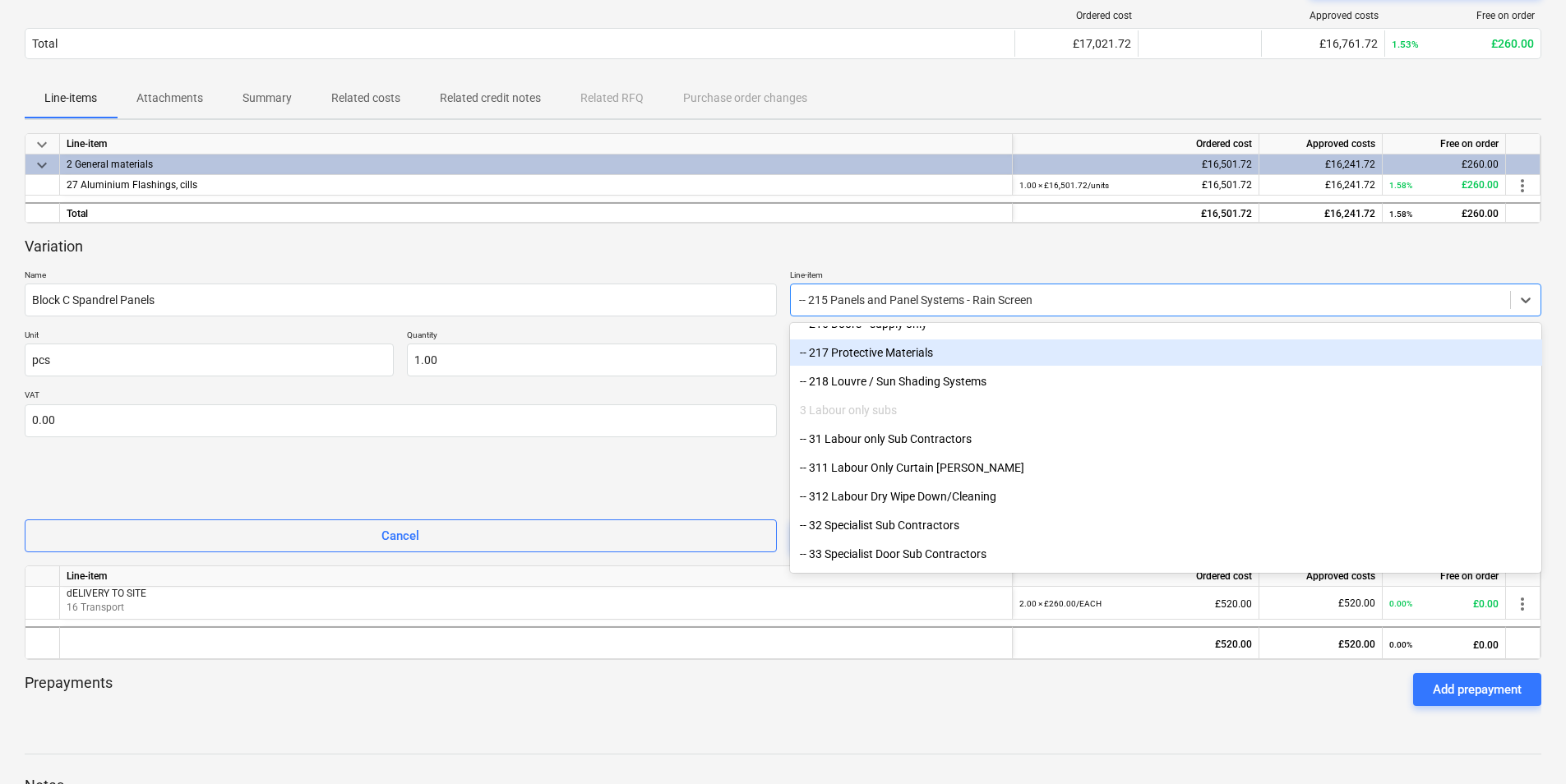
scroll to position [974, 0]
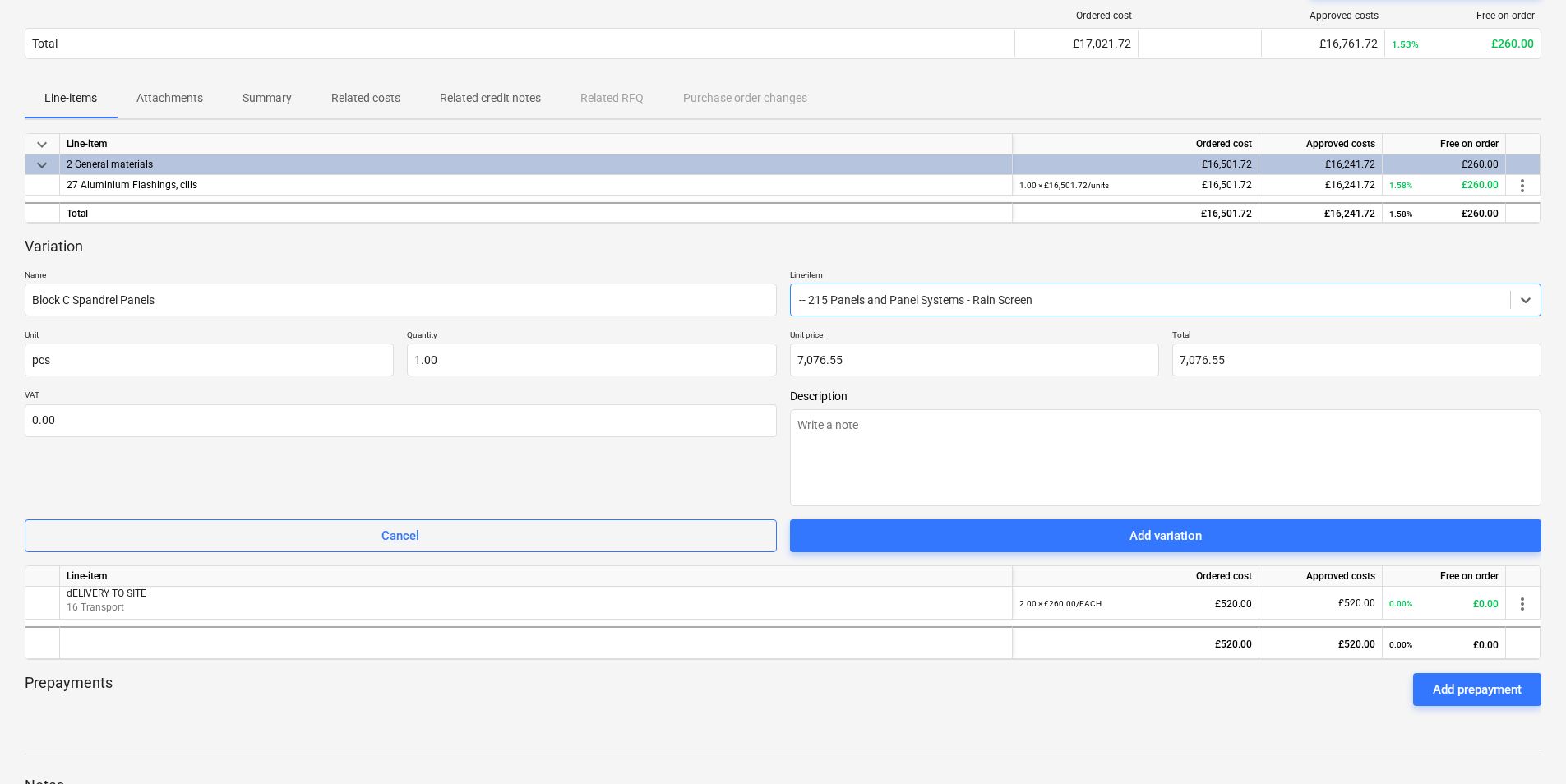
click at [1088, 296] on div at bounding box center [1150, 299] width 703 height 16
click at [820, 428] on textarea at bounding box center [1166, 458] width 752 height 97
paste textarea "C-01C-P1_rev1 1-400 1no. 2-400 1no. 3-400 1no. 4-400 1no. 5-400 1no. 6-400 1no.…"
type textarea "x"
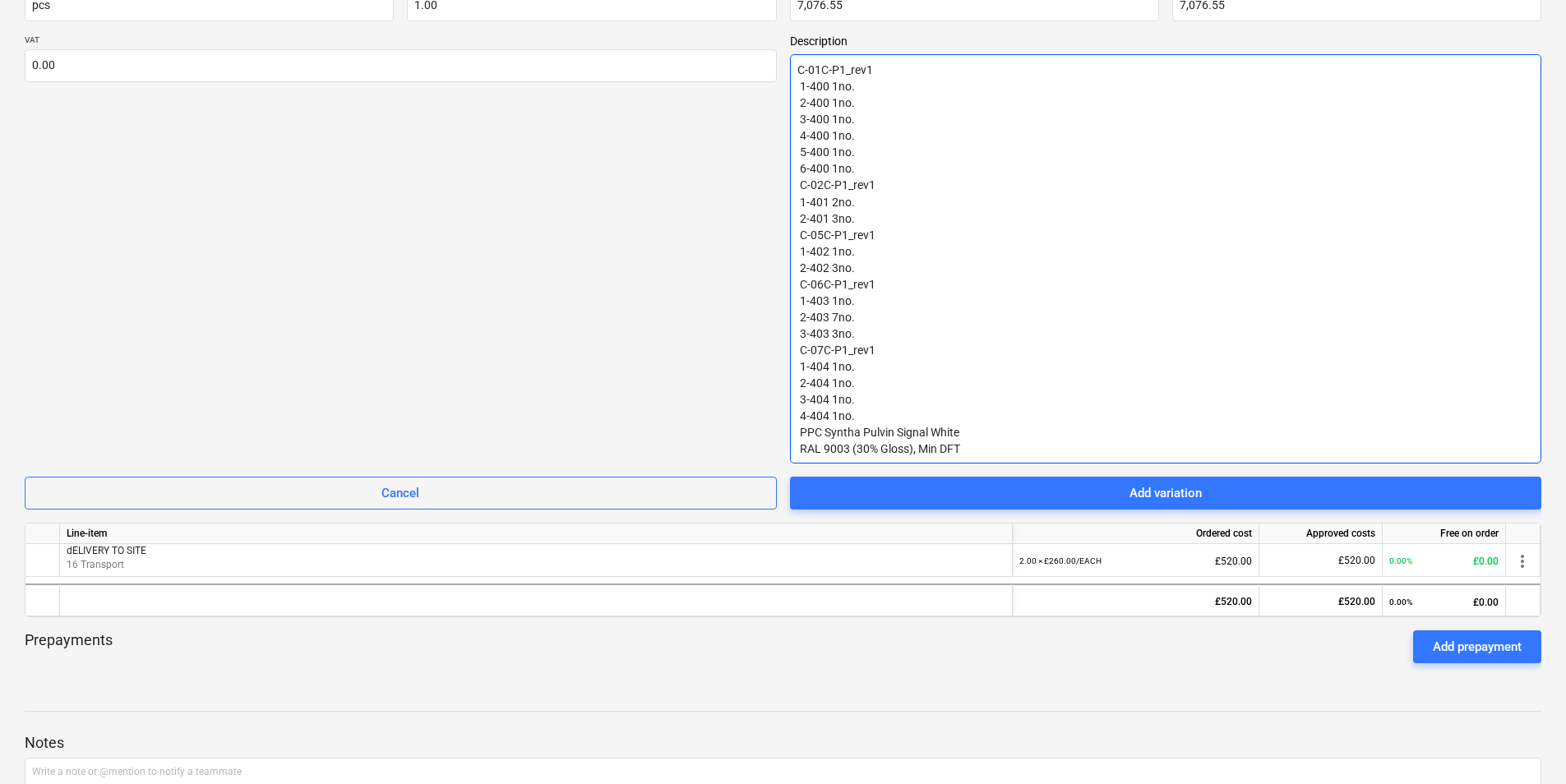
scroll to position [602, 0]
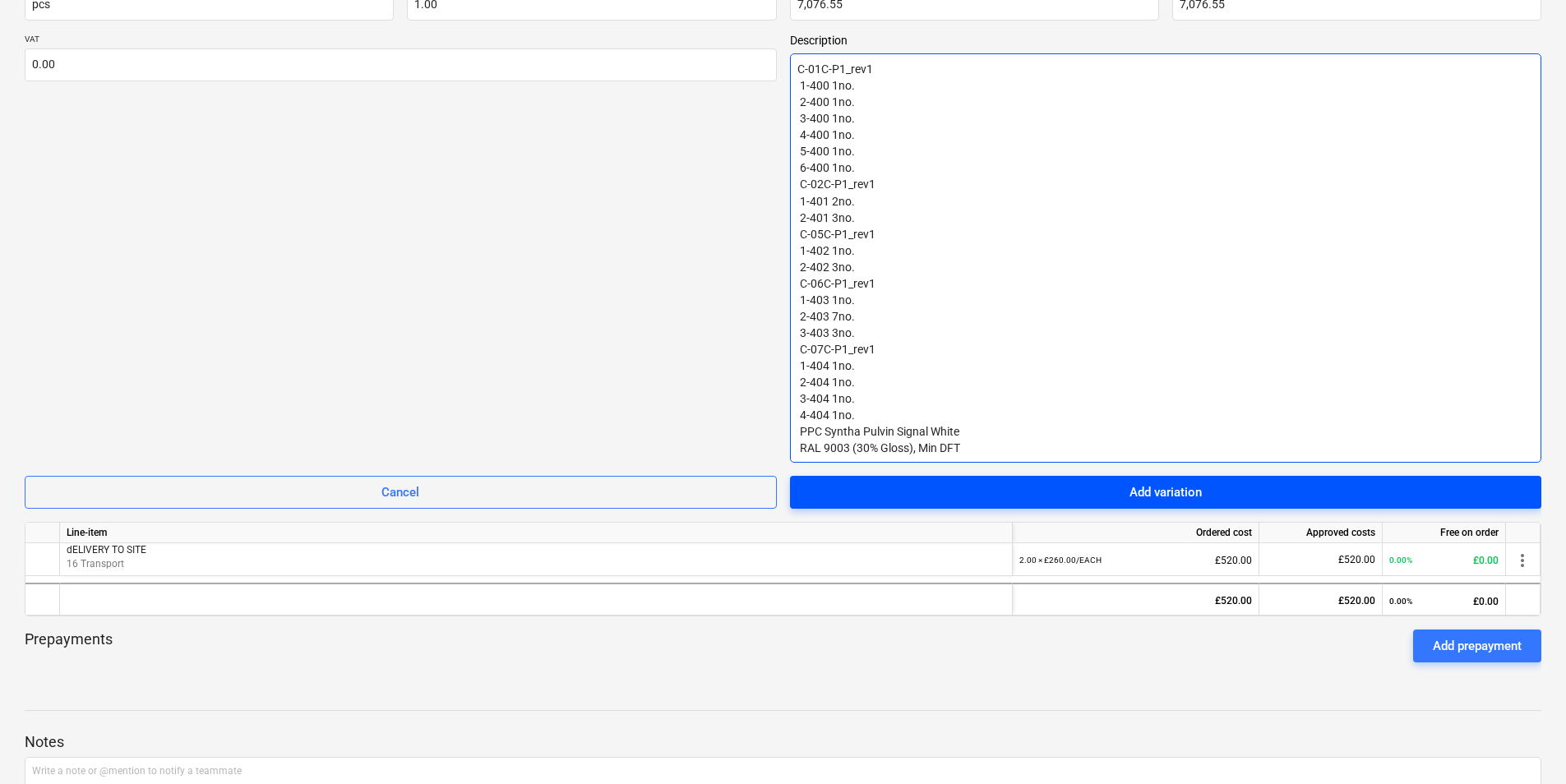
type textarea "C-01C-P1_rev1 1-400 1no. 2-400 1no. 3-400 1no. 4-400 1no. 5-400 1no. 6-400 1no.…"
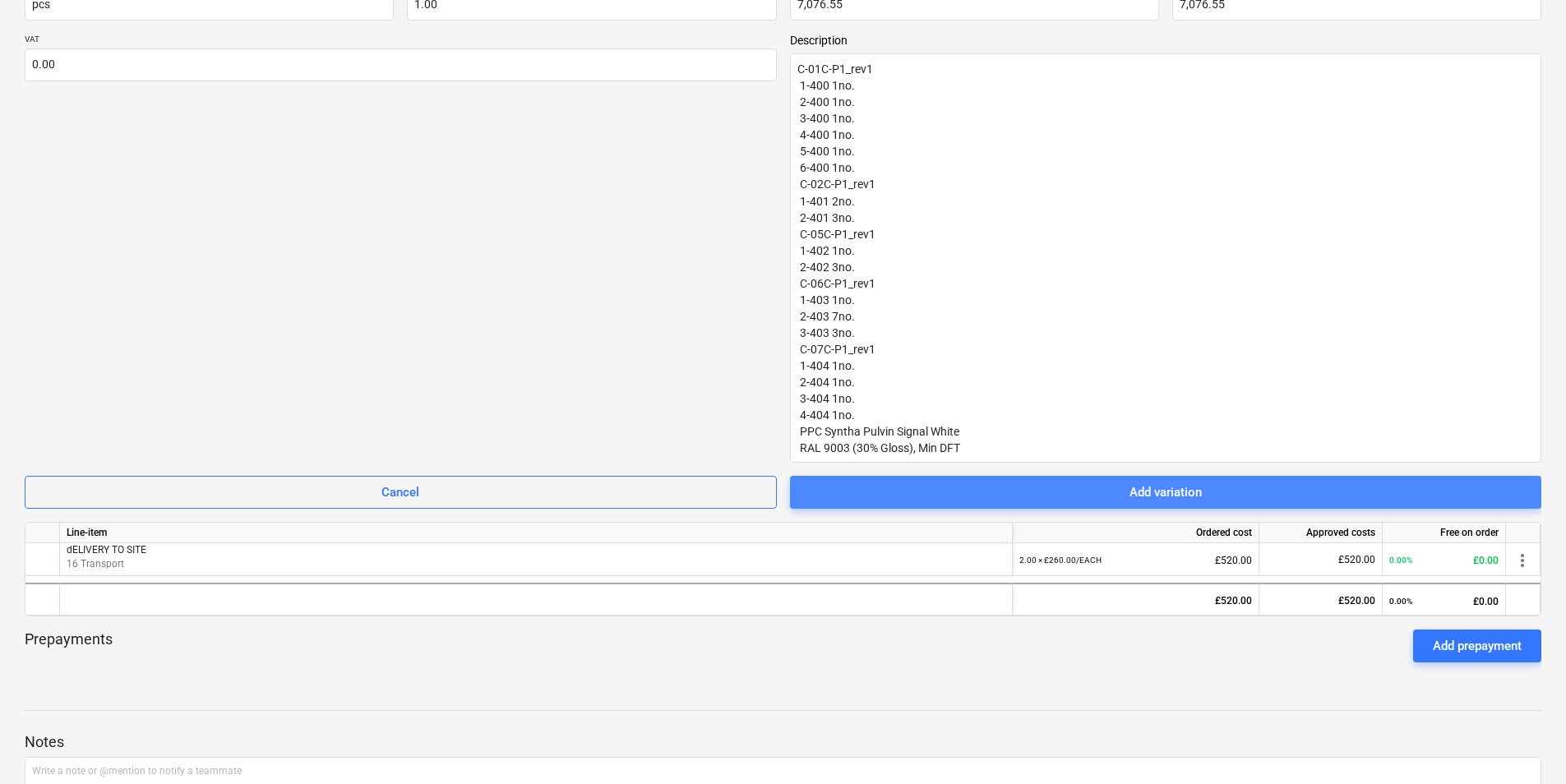
click at [1141, 492] on div "Add variation" at bounding box center [1166, 493] width 72 height 22
type textarea "x"
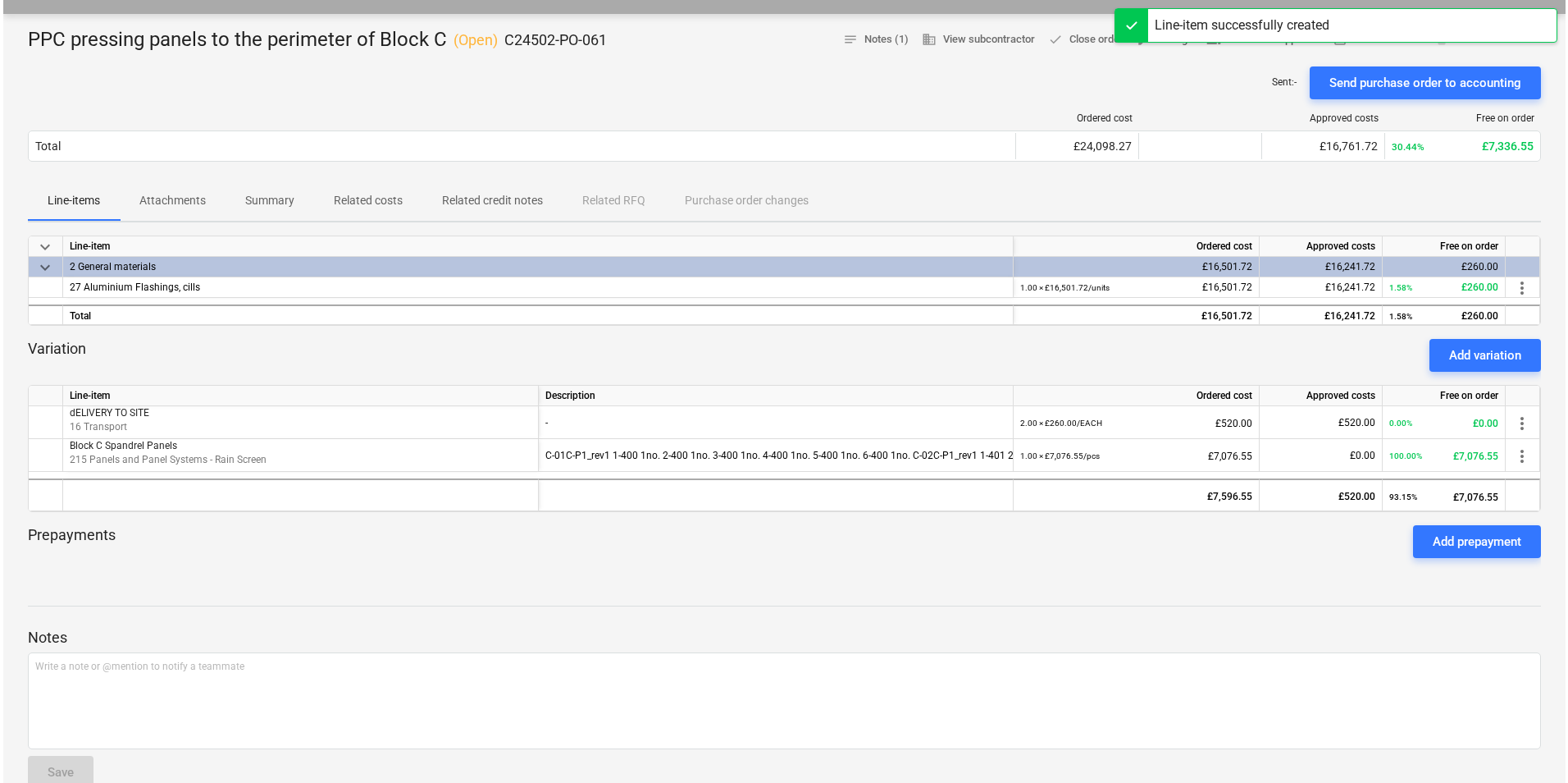
scroll to position [138, 0]
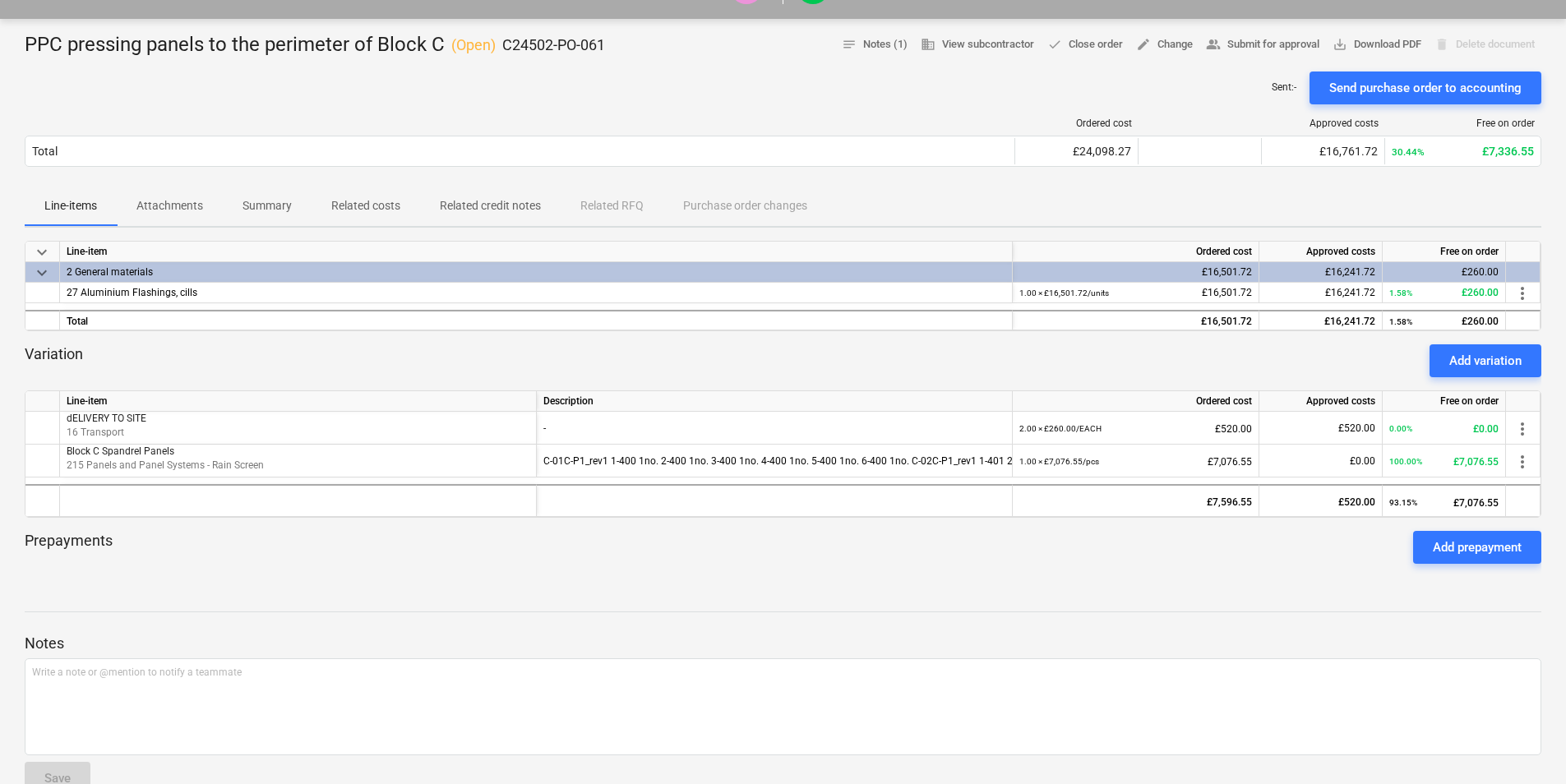
click at [181, 207] on p "Attachments" at bounding box center [170, 205] width 67 height 17
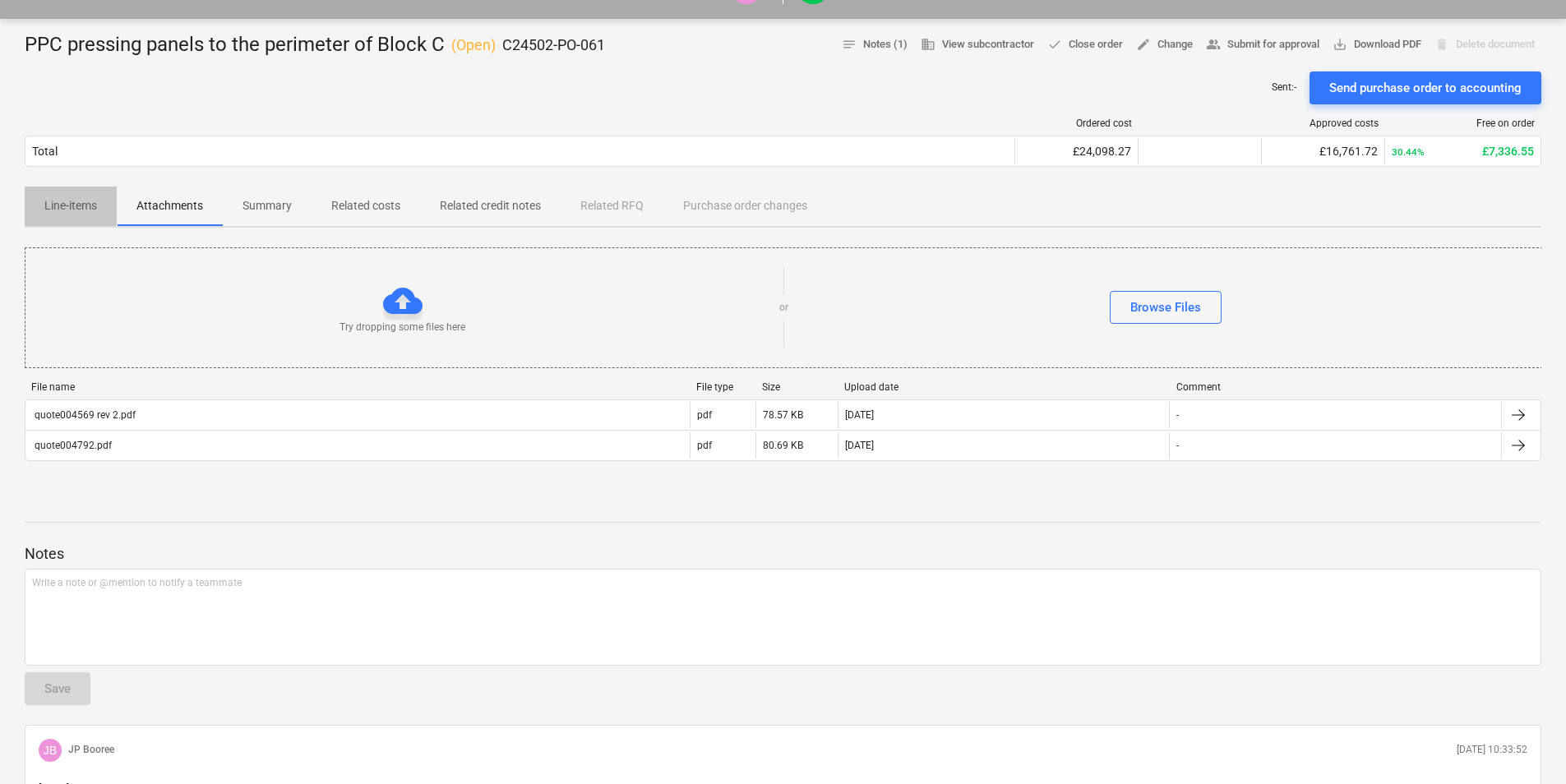
click at [68, 205] on p "Line-items" at bounding box center [70, 205] width 52 height 17
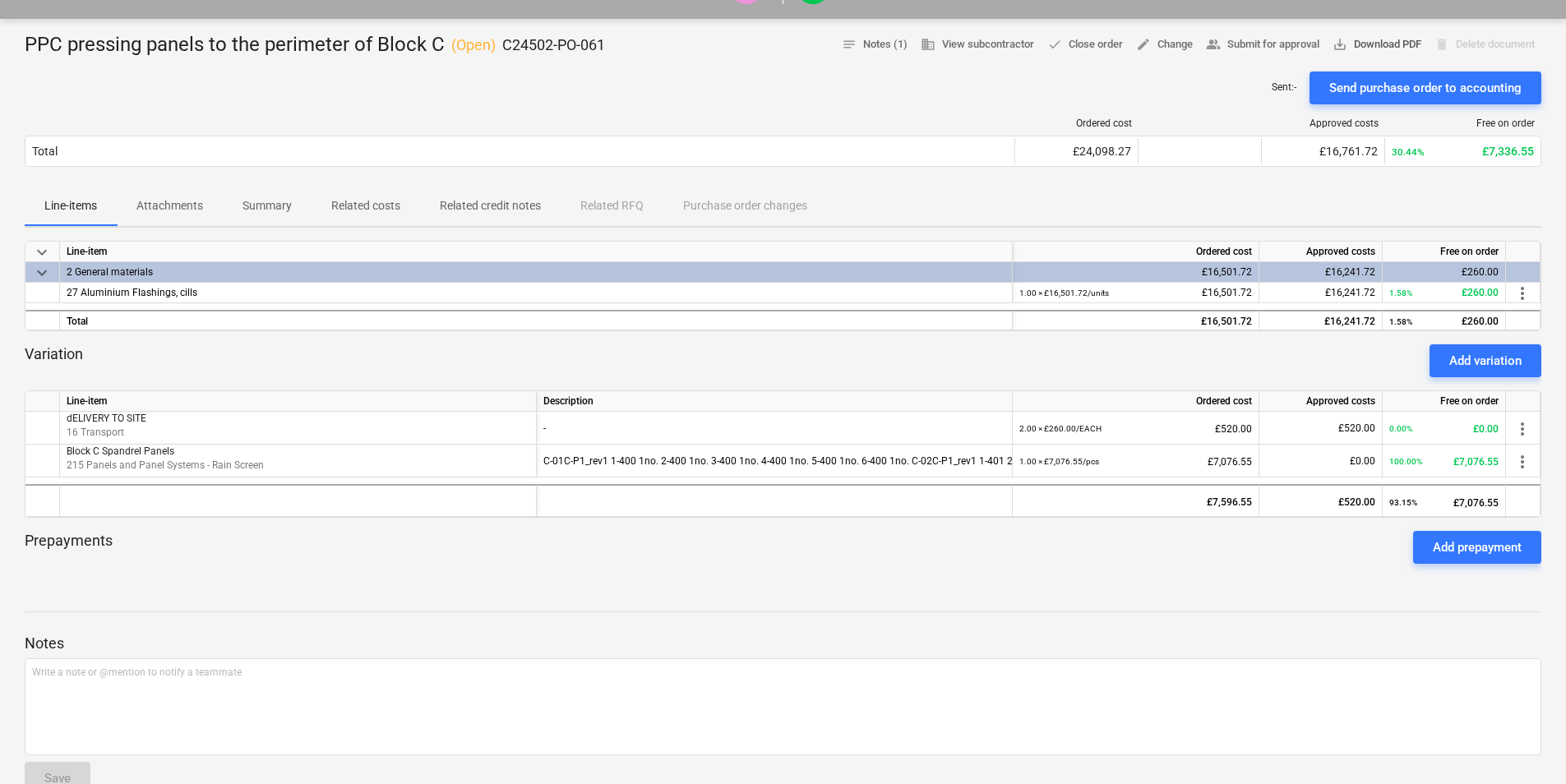
click at [1369, 44] on span "save_alt Download PDF" at bounding box center [1376, 44] width 89 height 19
click at [176, 202] on p "Attachments" at bounding box center [170, 205] width 67 height 17
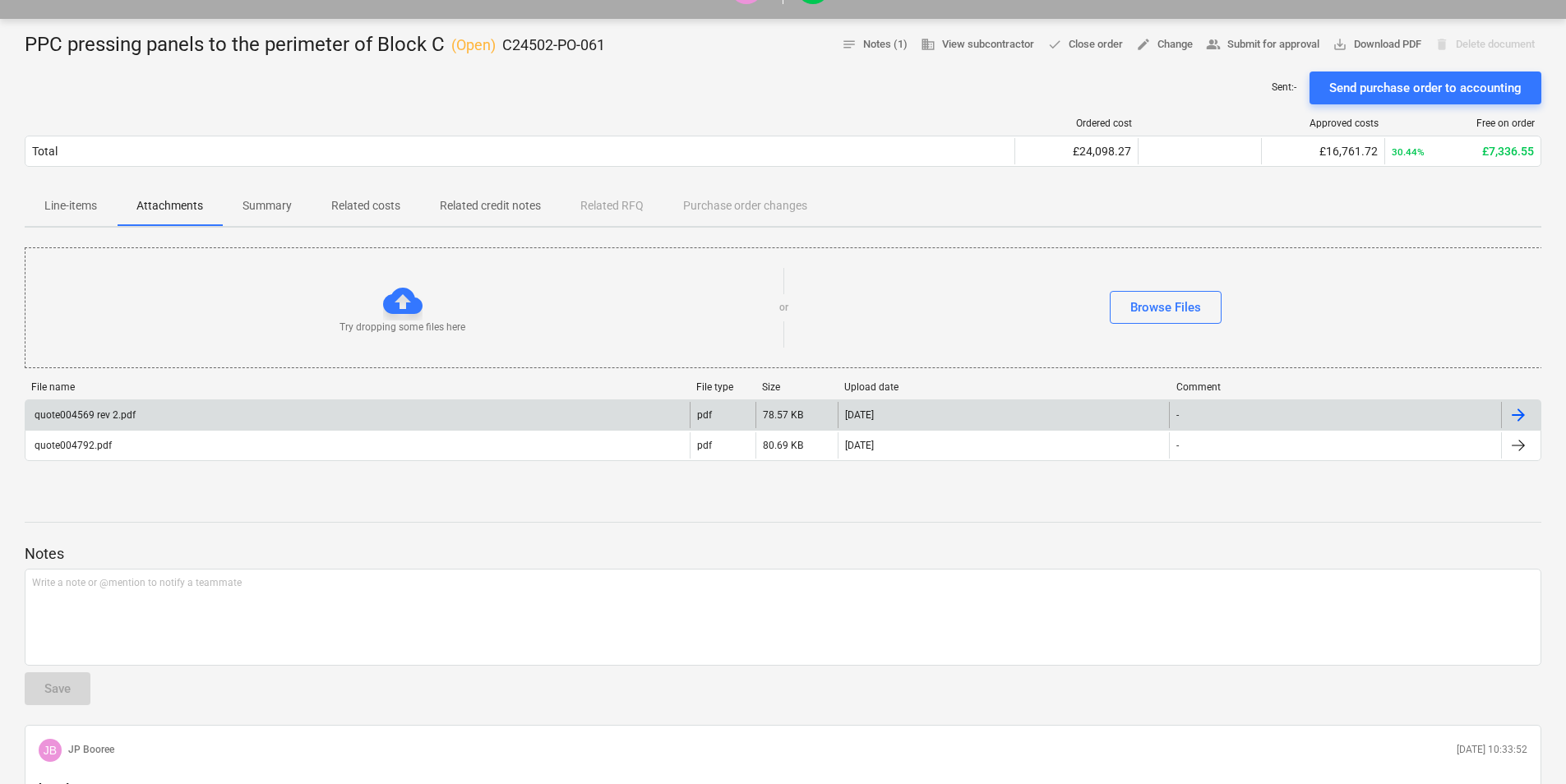
click at [1516, 419] on div at bounding box center [1518, 415] width 20 height 20
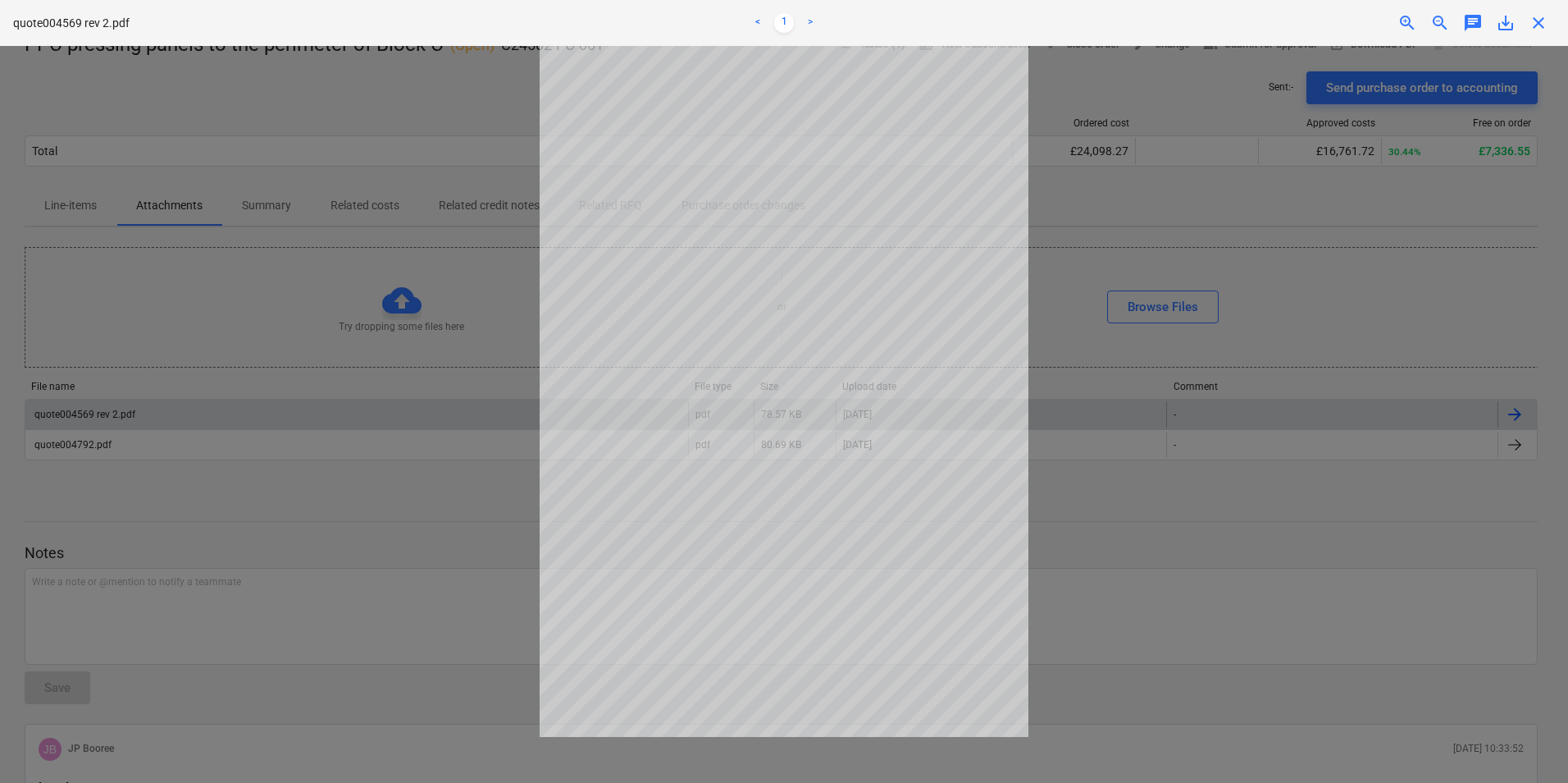
click at [434, 414] on div at bounding box center [784, 414] width 1568 height 737
click at [1516, 452] on div at bounding box center [784, 414] width 1568 height 737
click at [1542, 19] on span "close" at bounding box center [1539, 23] width 20 height 20
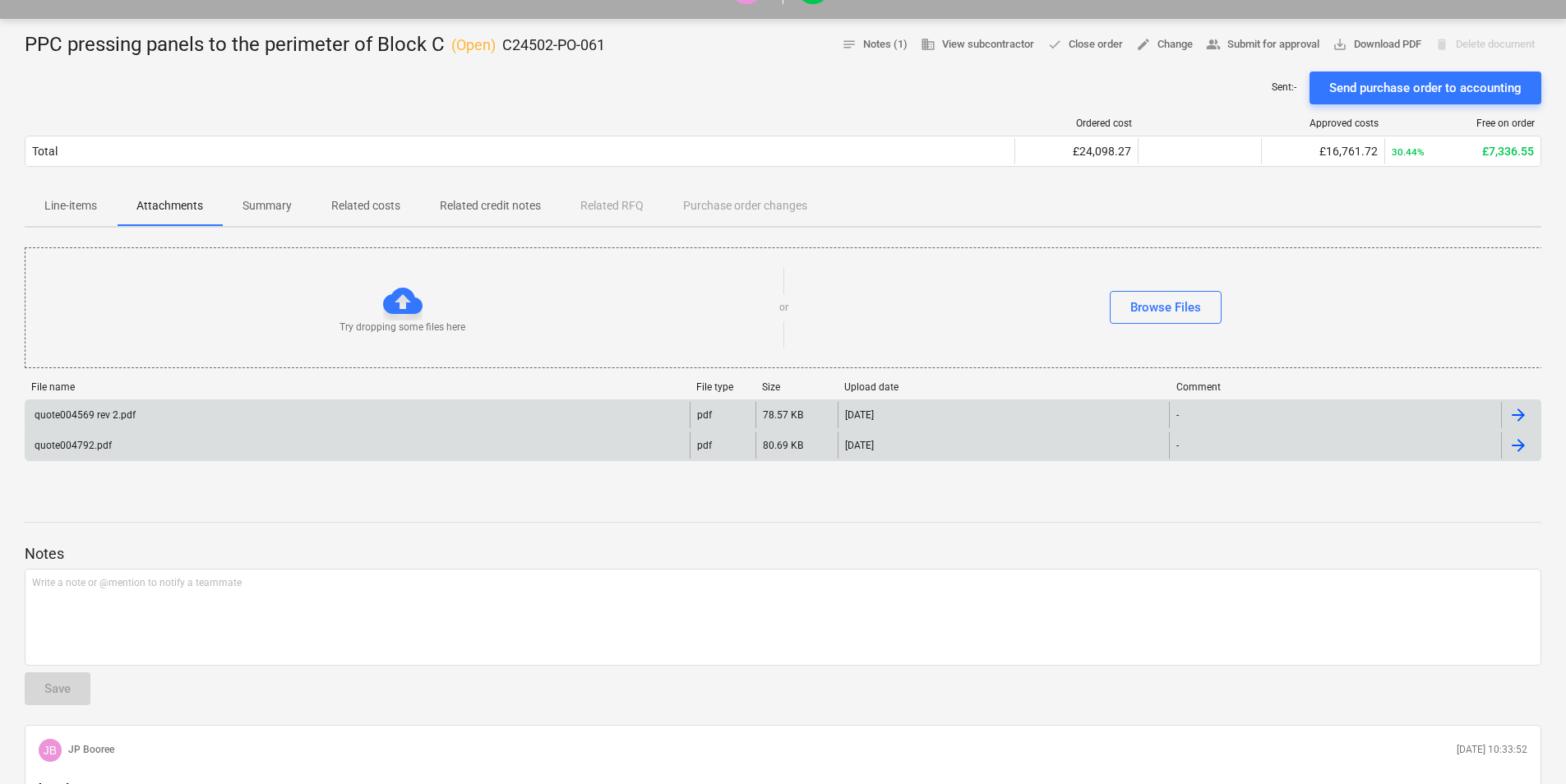
click at [1516, 441] on div at bounding box center [1518, 445] width 20 height 20
